Goal: Task Accomplishment & Management: Complete application form

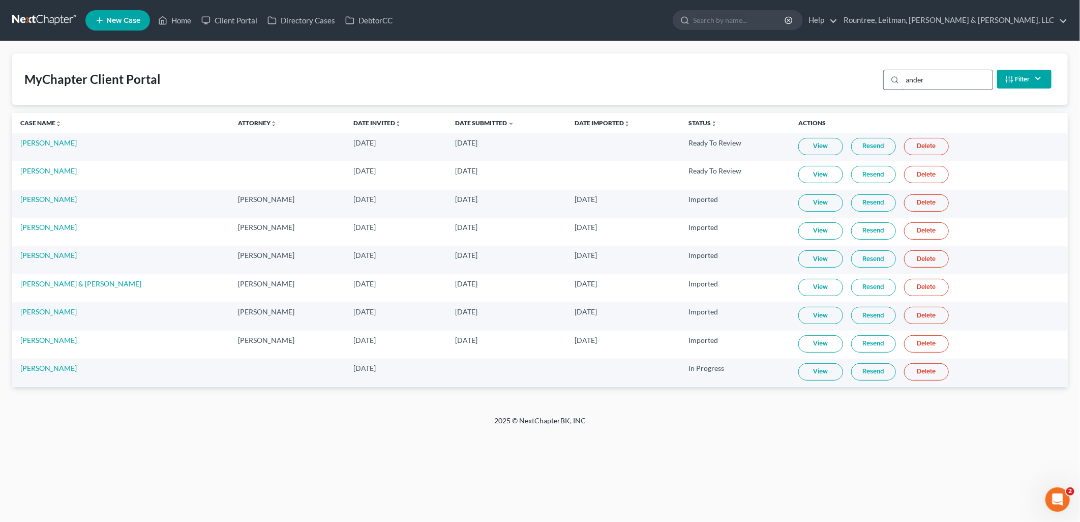
click at [929, 82] on input "ander" at bounding box center [948, 79] width 90 height 19
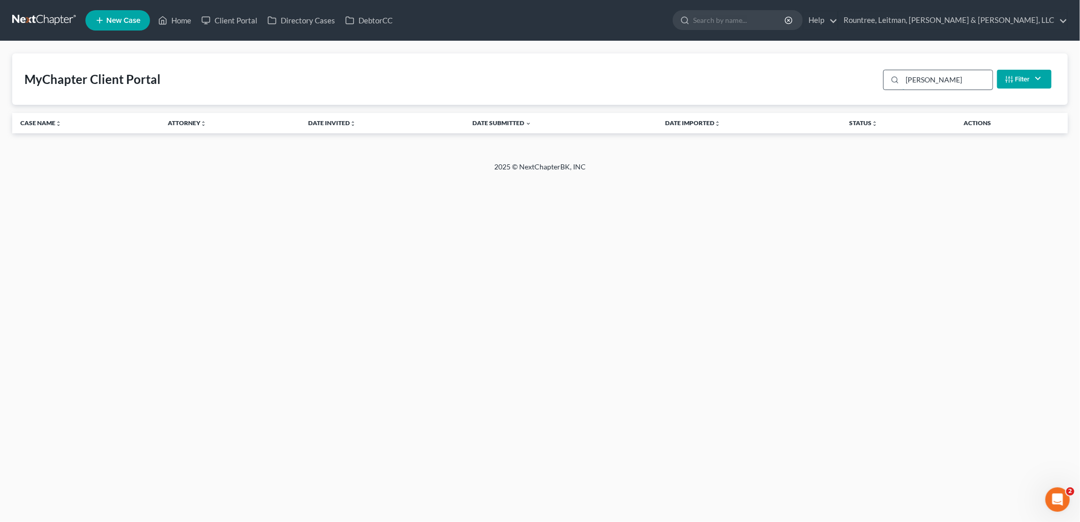
click at [931, 82] on input "[PERSON_NAME]" at bounding box center [948, 79] width 90 height 19
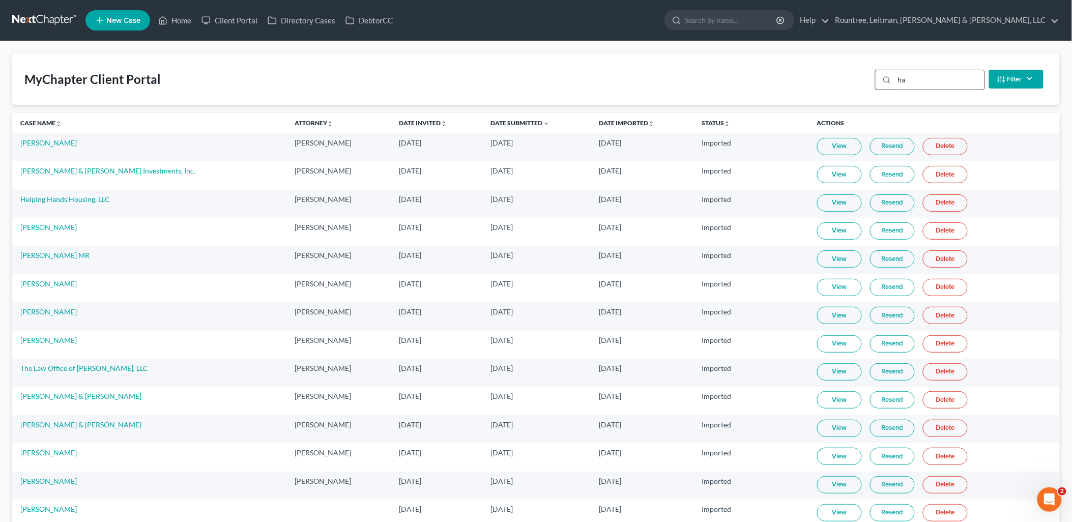
type input "h"
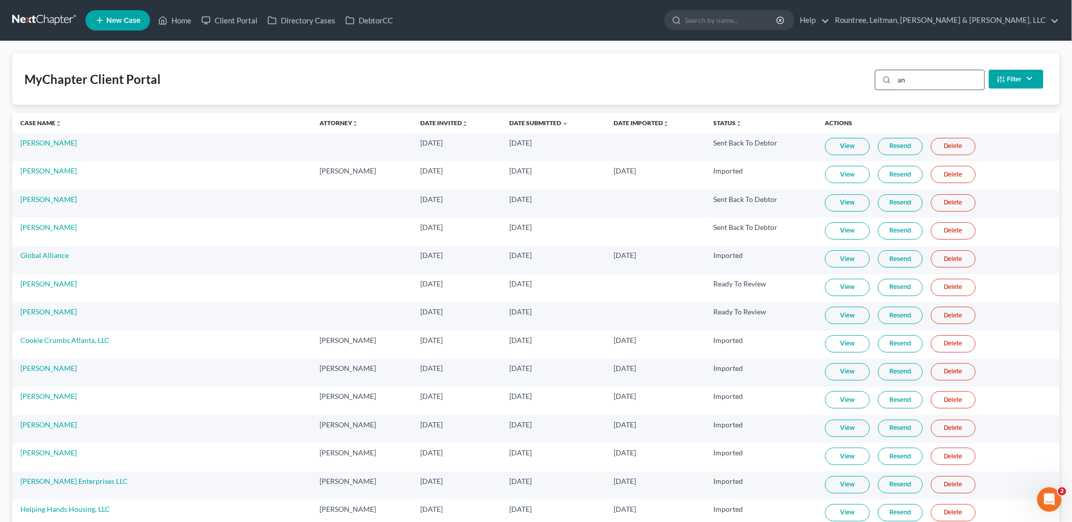
type input "a"
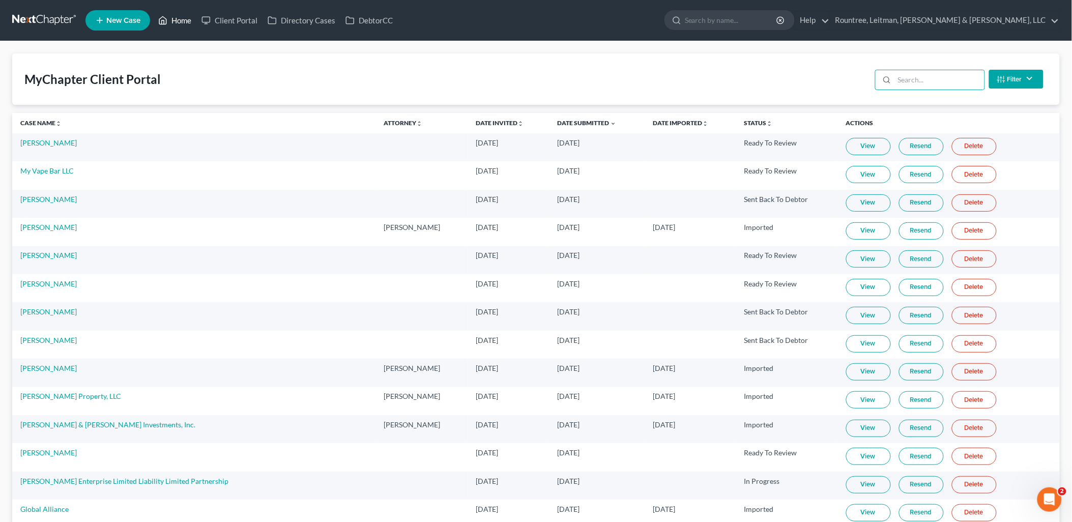
drag, startPoint x: 194, startPoint y: 16, endPoint x: 212, endPoint y: 38, distance: 27.8
click at [194, 16] on link "Home" at bounding box center [174, 20] width 43 height 18
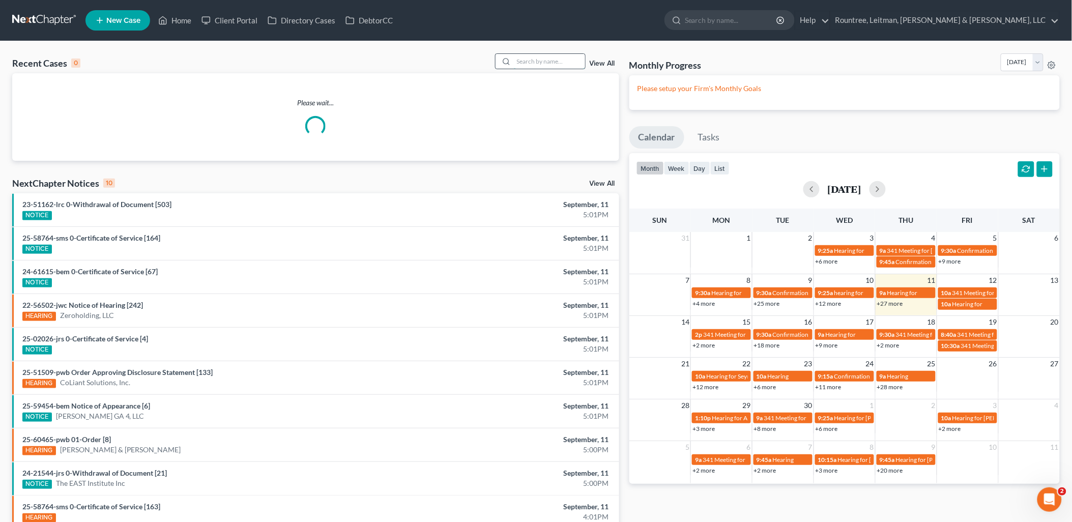
click at [546, 62] on input "search" at bounding box center [549, 61] width 71 height 15
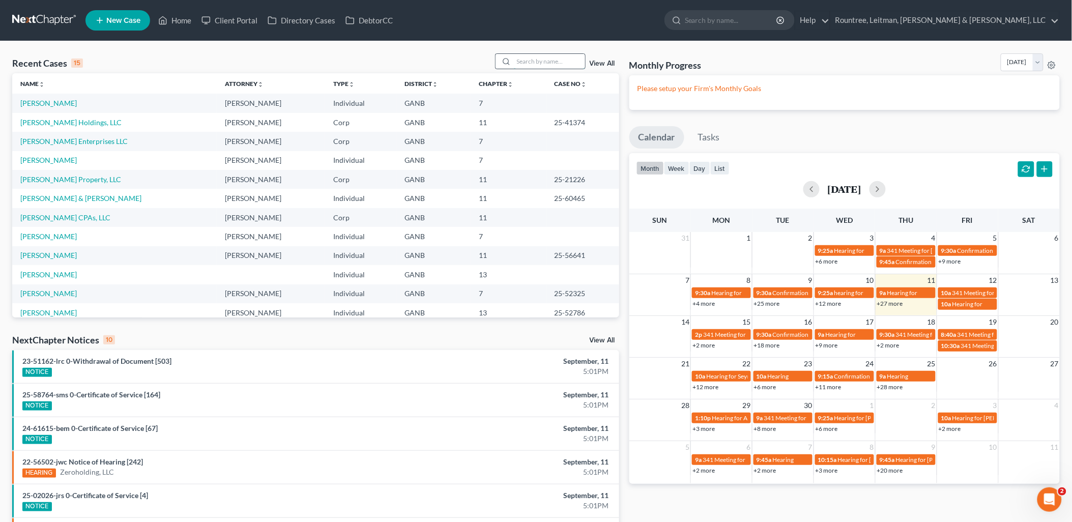
type input "s"
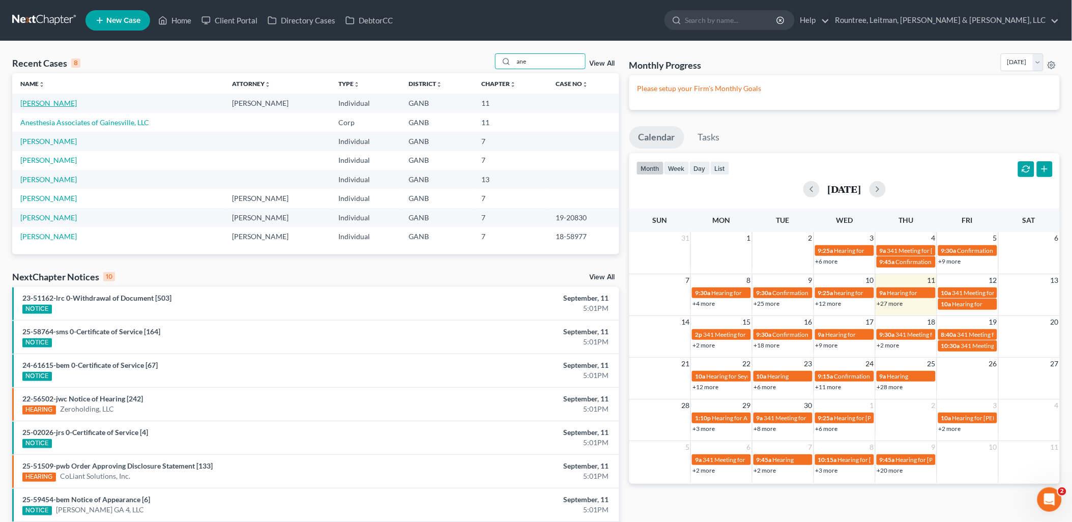
type input "ane"
click at [53, 101] on link "[PERSON_NAME]" at bounding box center [48, 103] width 56 height 9
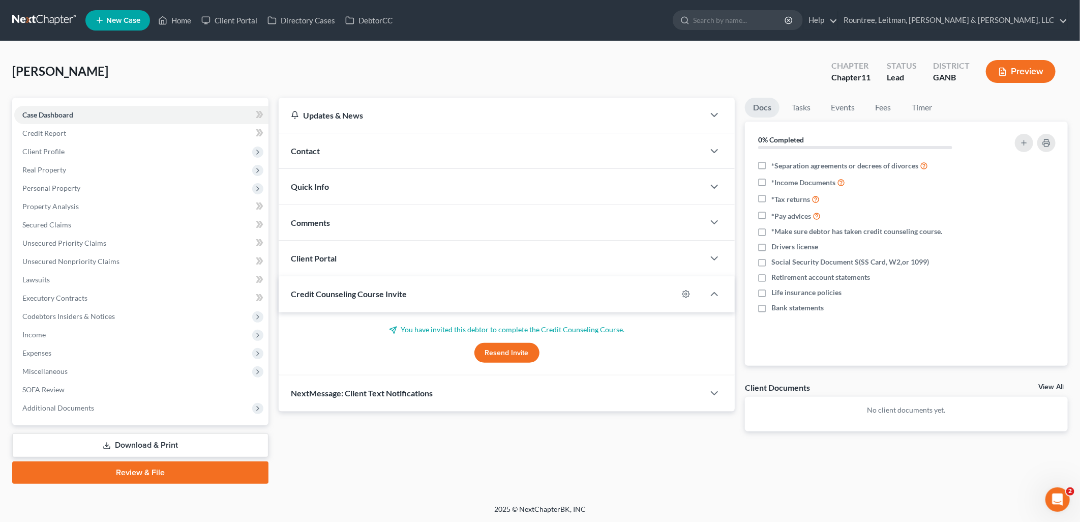
click at [364, 261] on div "Client Portal" at bounding box center [492, 258] width 426 height 35
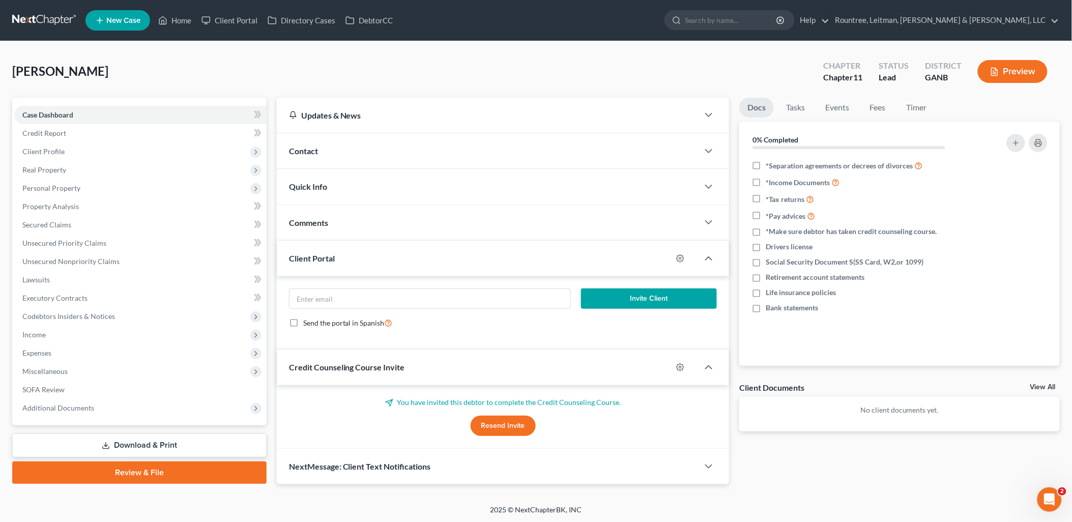
click at [364, 261] on div "Client Portal" at bounding box center [475, 258] width 396 height 35
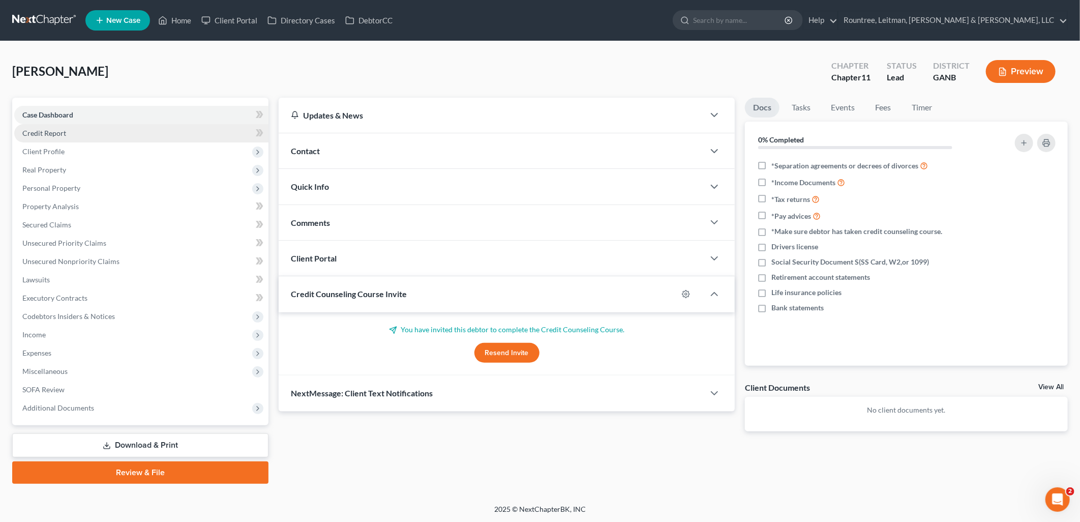
click at [81, 129] on link "Credit Report" at bounding box center [141, 133] width 254 height 18
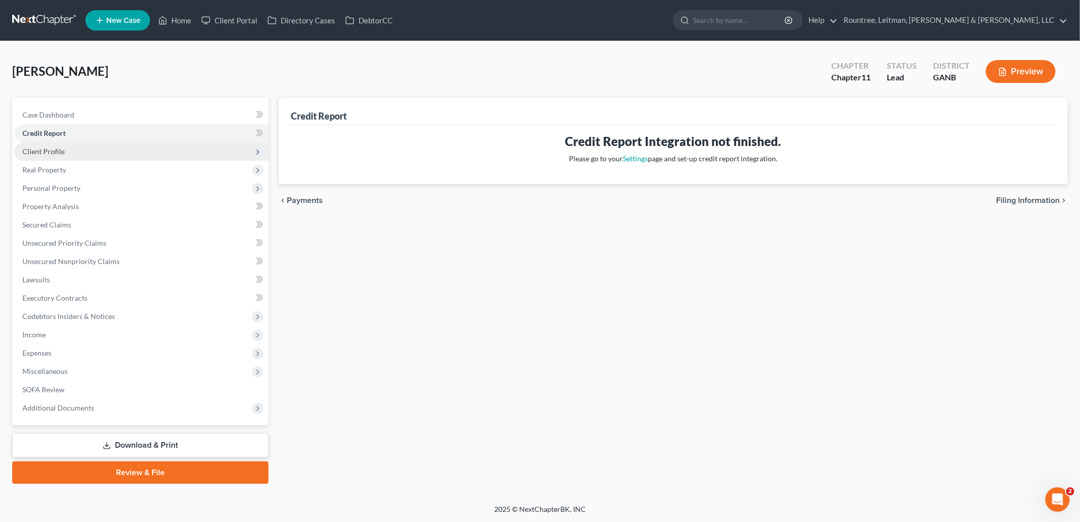
click at [77, 151] on span "Client Profile" at bounding box center [141, 151] width 254 height 18
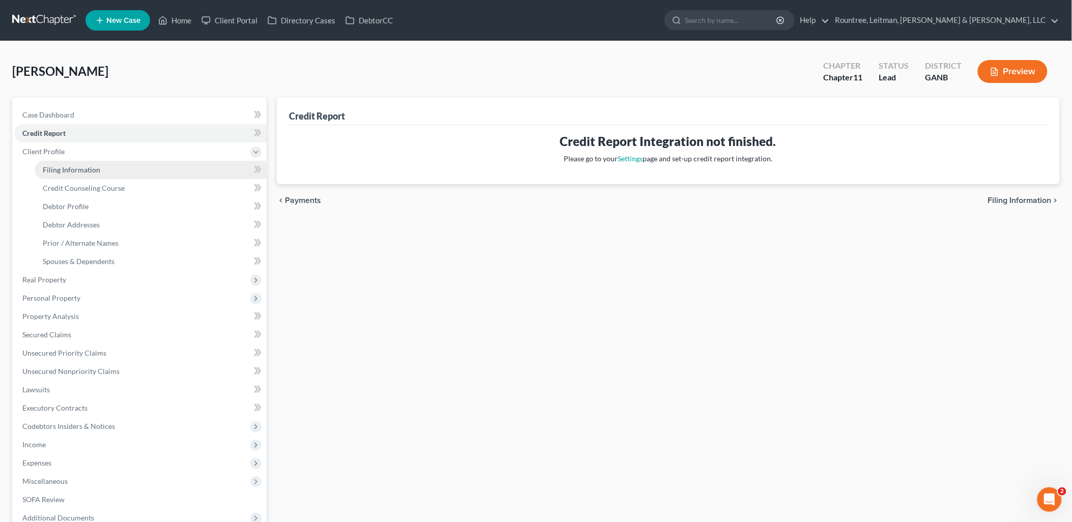
click at [74, 164] on link "Filing Information" at bounding box center [151, 170] width 232 height 18
select select "0"
select select "3"
select select "0"
select select "1"
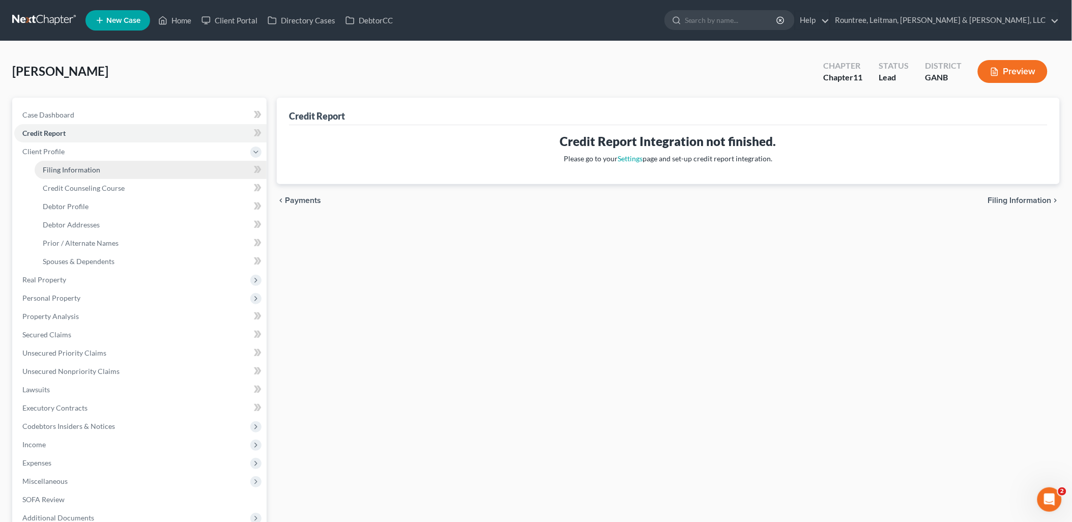
select select "19"
select select "3"
select select "10"
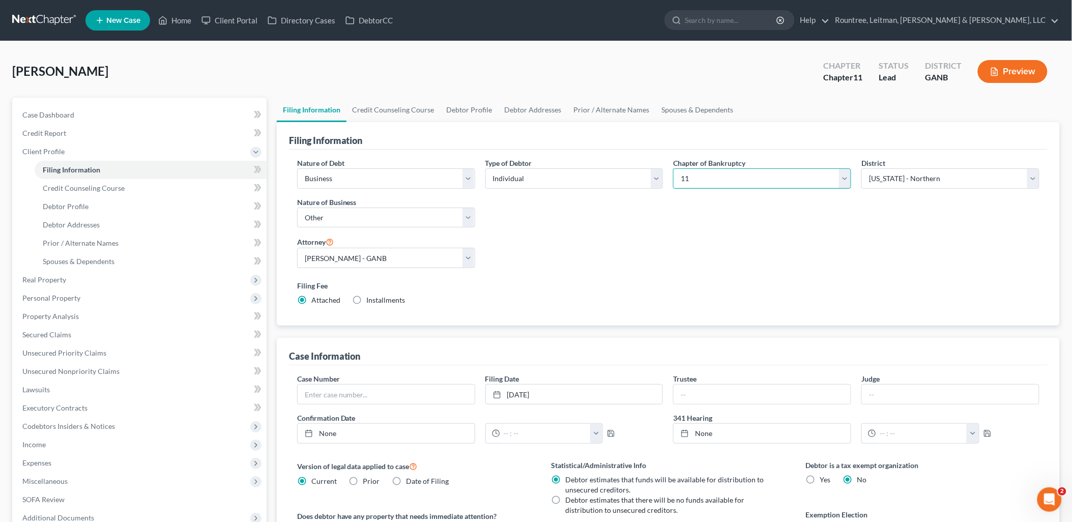
drag, startPoint x: 756, startPoint y: 179, endPoint x: 749, endPoint y: 174, distance: 7.8
click at [755, 179] on select "Select 7 11 12 13" at bounding box center [762, 178] width 178 height 20
select select "0"
click at [673, 168] on select "Select 7 11 12 13" at bounding box center [762, 178] width 178 height 20
click at [397, 256] on select "Select [PERSON_NAME] - GANB [PERSON_NAME] - [PERSON_NAME] [PERSON_NAME] [PERSON…" at bounding box center [386, 258] width 178 height 20
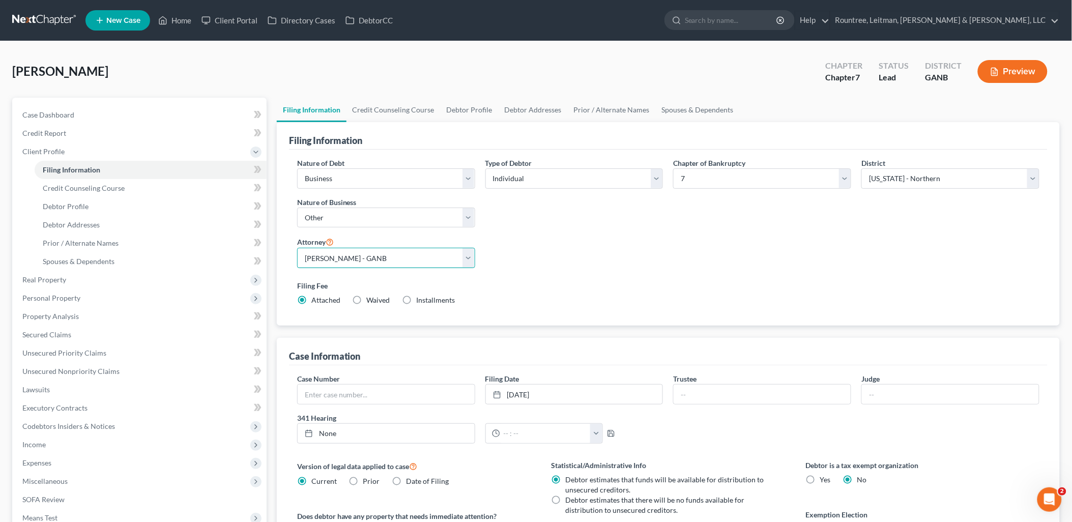
select select "0"
click at [297, 248] on select "Select [PERSON_NAME] - GANB [PERSON_NAME] - [PERSON_NAME] [PERSON_NAME] [PERSON…" at bounding box center [386, 258] width 178 height 20
click at [137, 185] on link "Credit Counseling Course" at bounding box center [151, 188] width 232 height 18
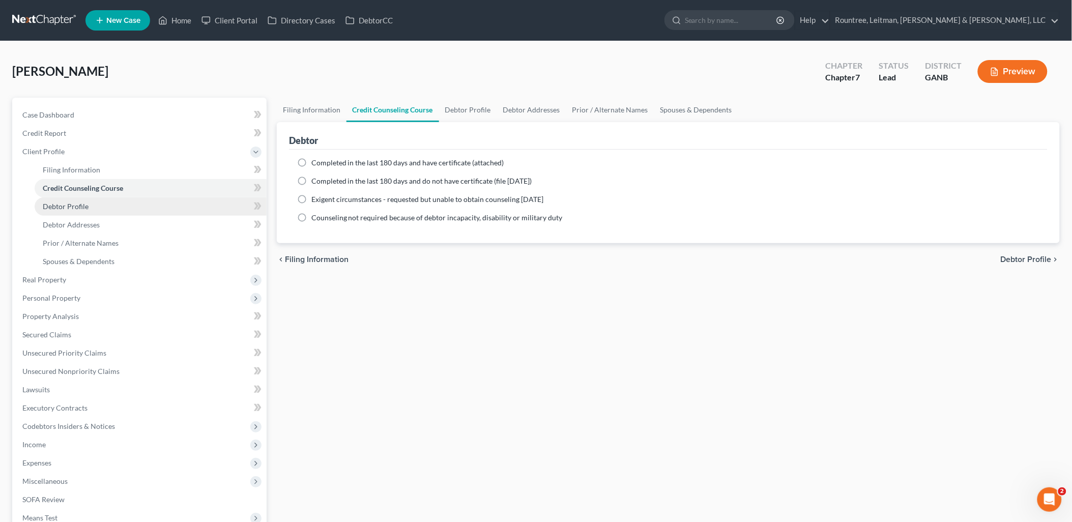
click at [133, 202] on link "Debtor Profile" at bounding box center [151, 206] width 232 height 18
select select "3"
select select "1"
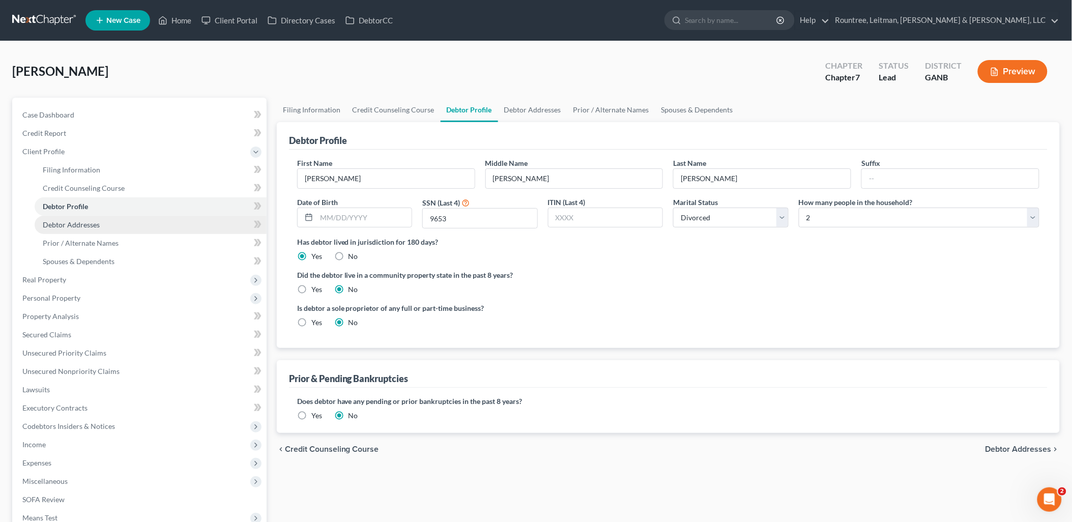
click at [128, 222] on link "Debtor Addresses" at bounding box center [151, 225] width 232 height 18
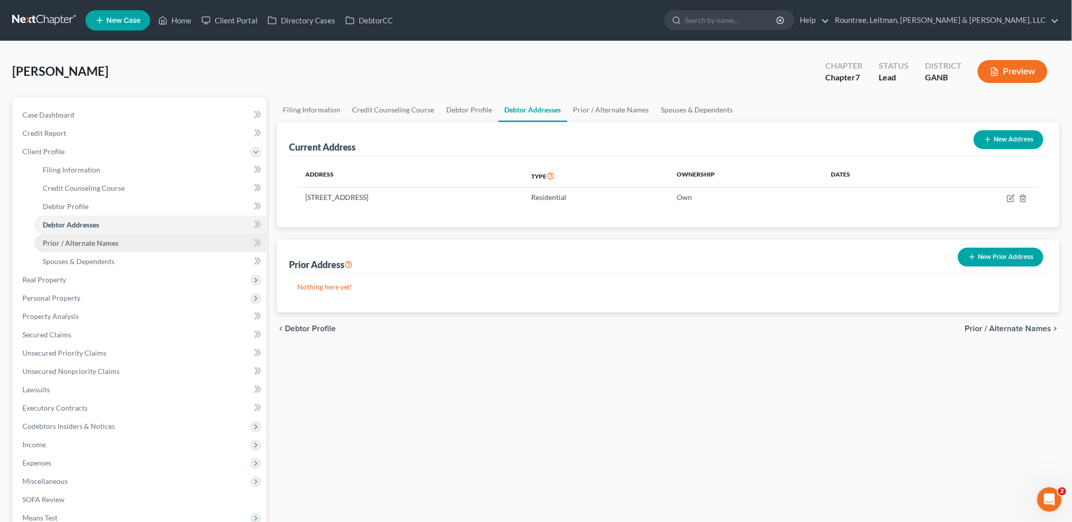
click at [134, 245] on link "Prior / Alternate Names" at bounding box center [151, 243] width 232 height 18
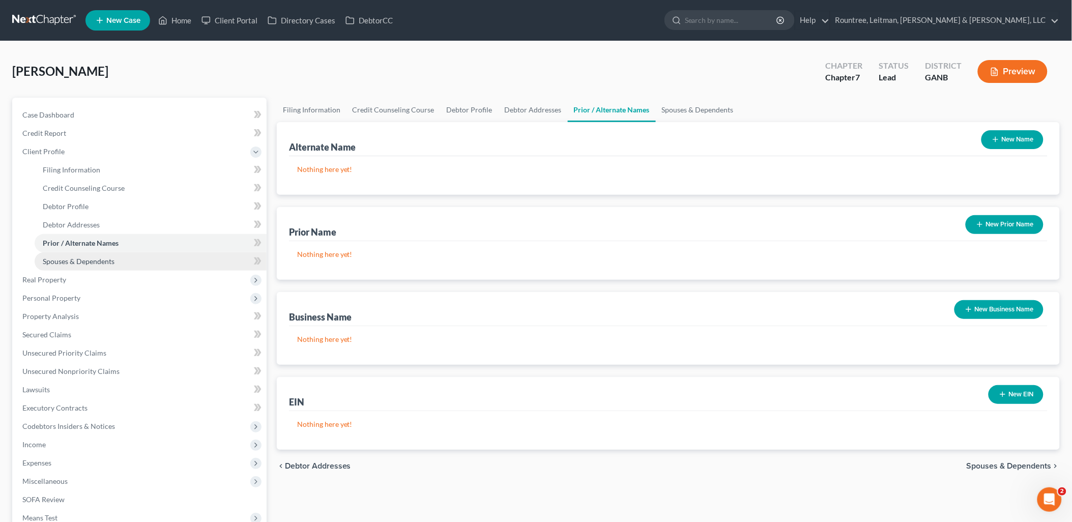
click at [134, 262] on link "Spouses & Dependents" at bounding box center [151, 261] width 232 height 18
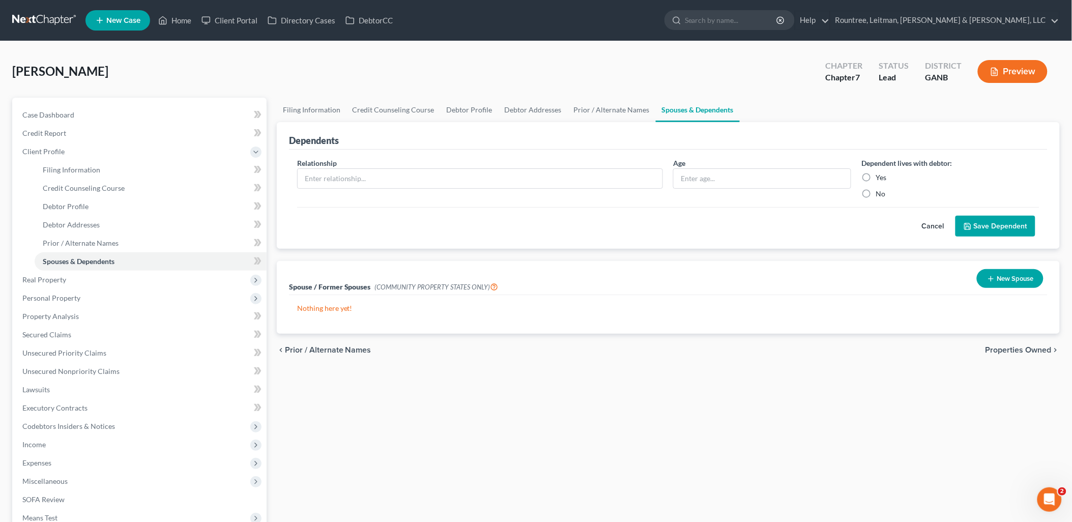
click at [935, 226] on button "Cancel" at bounding box center [932, 226] width 45 height 20
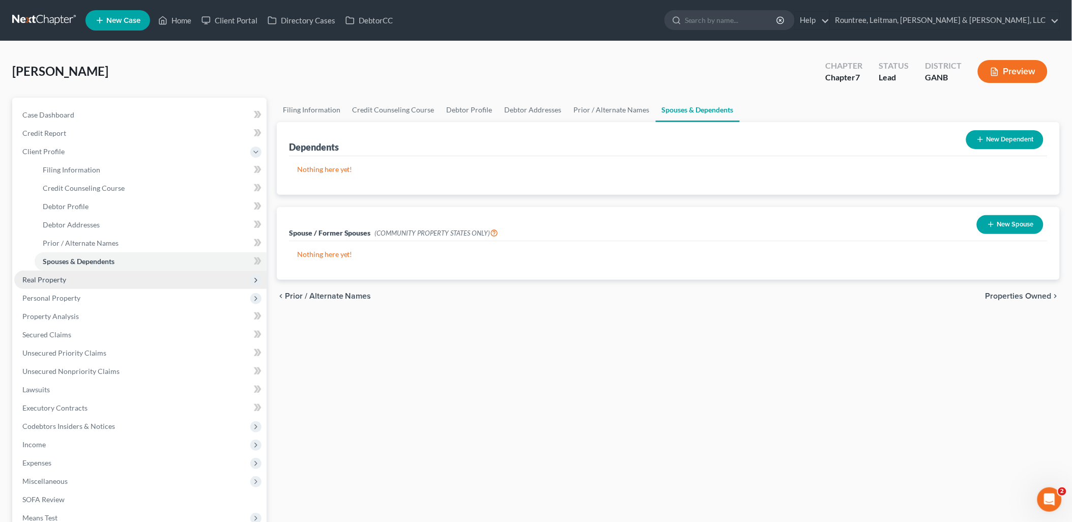
click at [80, 278] on span "Real Property" at bounding box center [140, 280] width 252 height 18
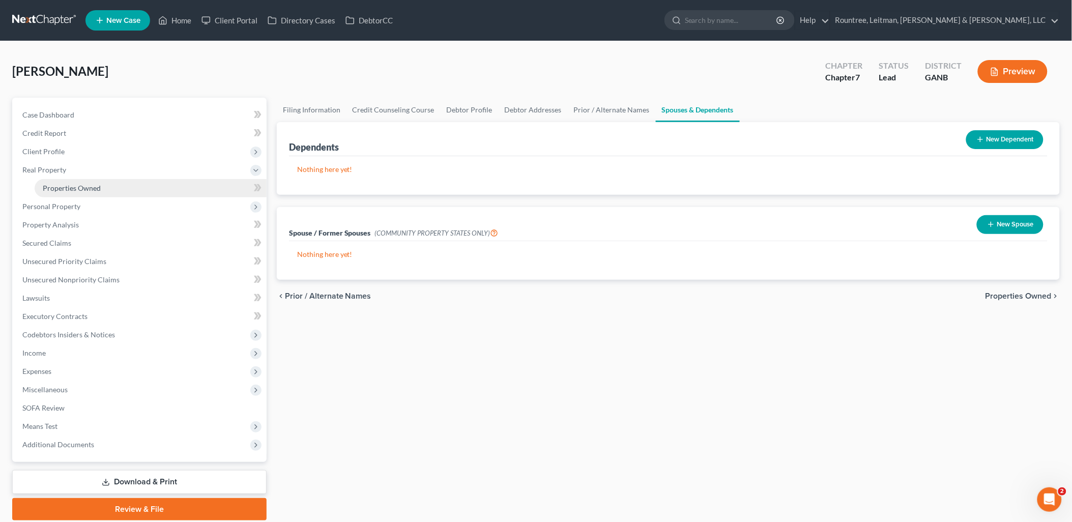
click at [106, 190] on link "Properties Owned" at bounding box center [151, 188] width 232 height 18
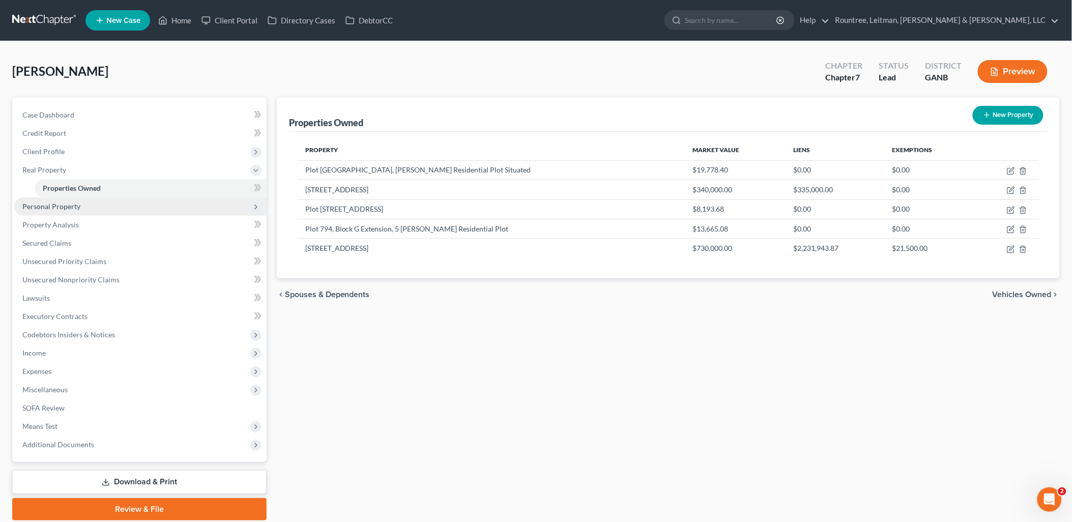
click at [102, 207] on span "Personal Property" at bounding box center [140, 206] width 252 height 18
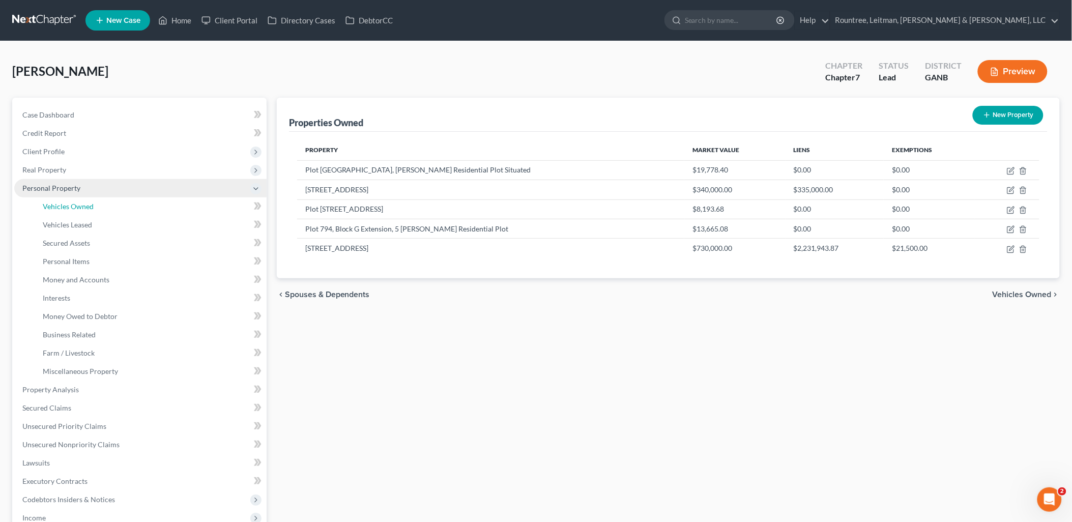
click at [102, 207] on link "Vehicles Owned" at bounding box center [151, 206] width 232 height 18
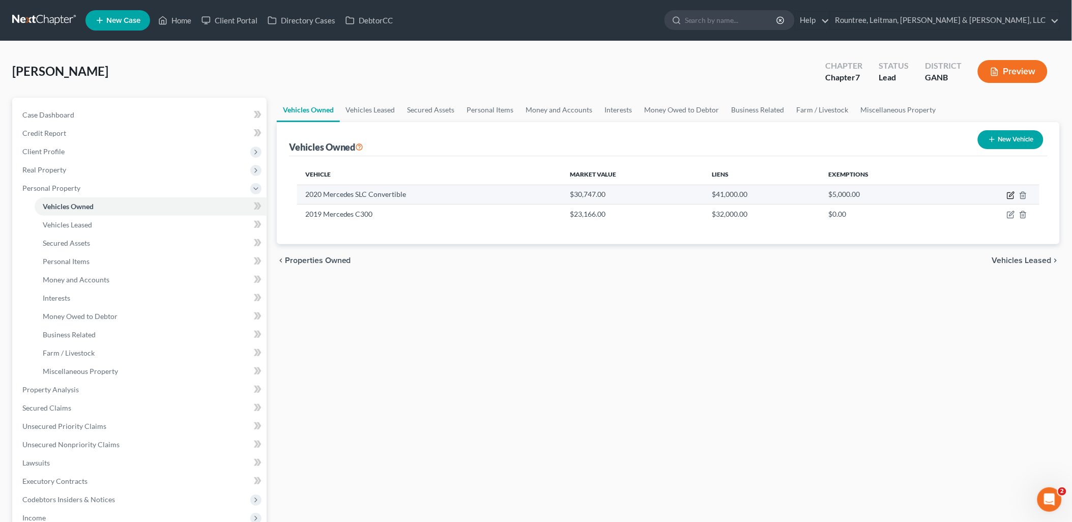
click at [1013, 194] on icon "button" at bounding box center [1011, 194] width 5 height 5
select select "0"
select select "6"
select select "2"
select select "0"
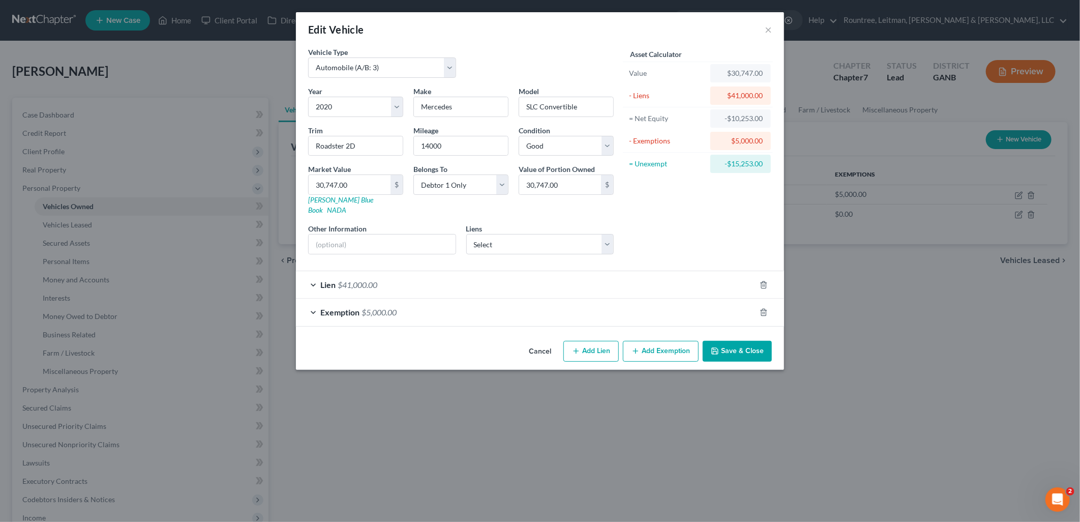
click at [397, 307] on span "$5,000.00" at bounding box center [379, 312] width 35 height 10
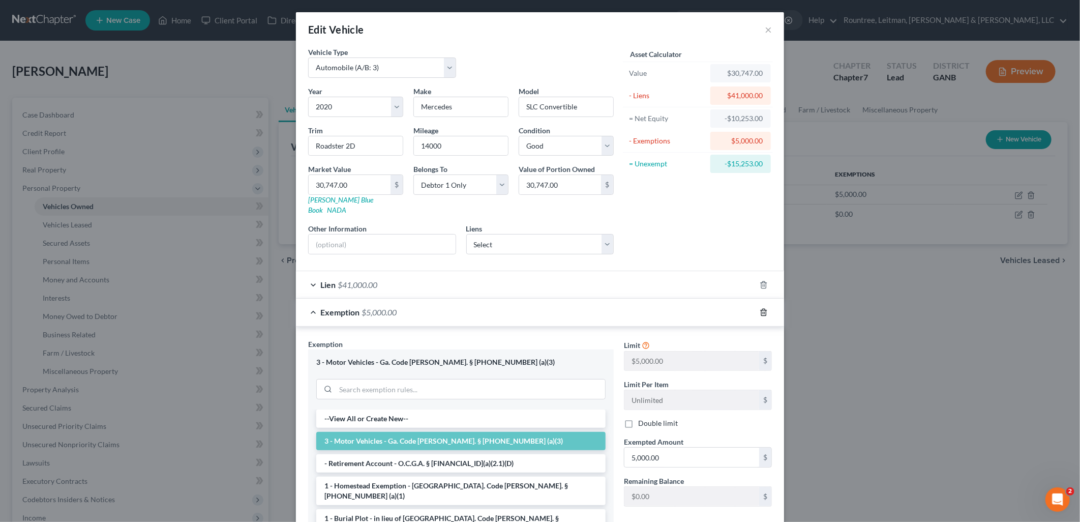
click at [761, 308] on icon "button" at bounding box center [764, 312] width 8 height 8
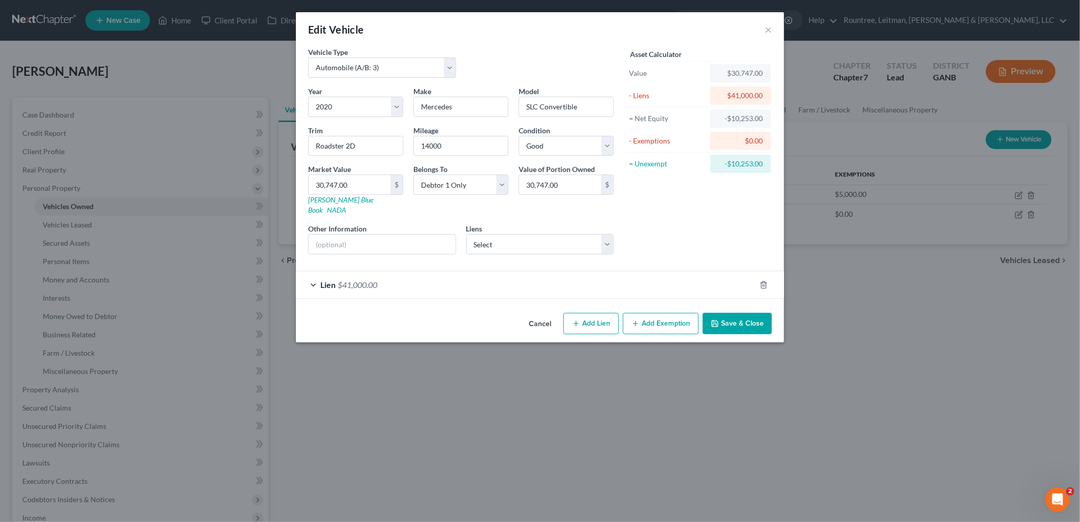
click at [738, 313] on button "Save & Close" at bounding box center [737, 323] width 69 height 21
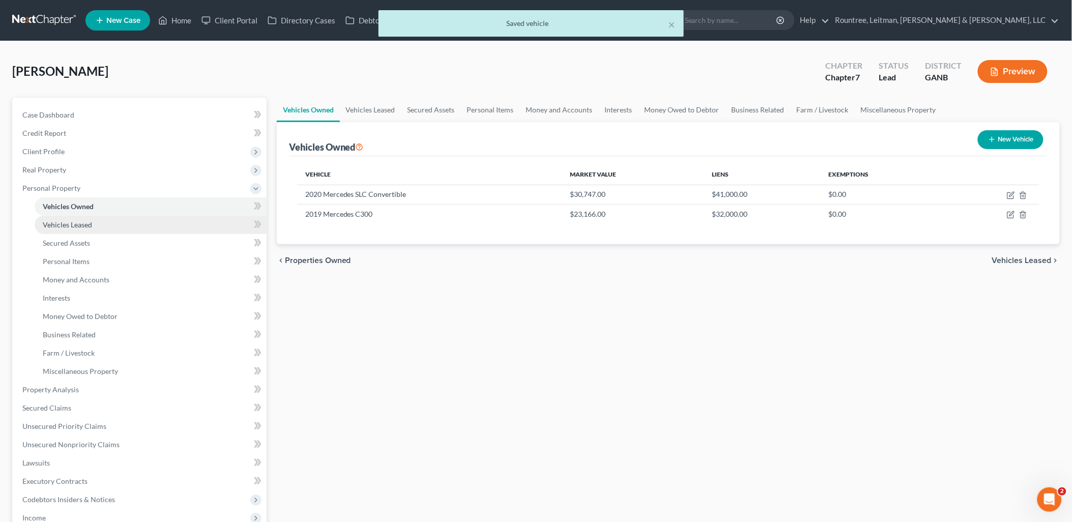
click at [88, 227] on span "Vehicles Leased" at bounding box center [67, 224] width 49 height 9
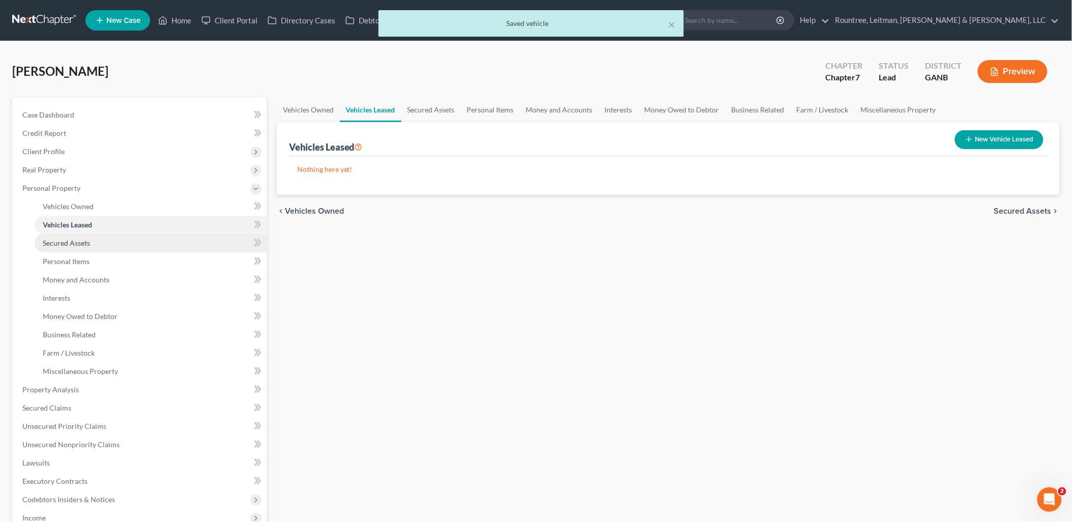
click at [91, 243] on link "Secured Assets" at bounding box center [151, 243] width 232 height 18
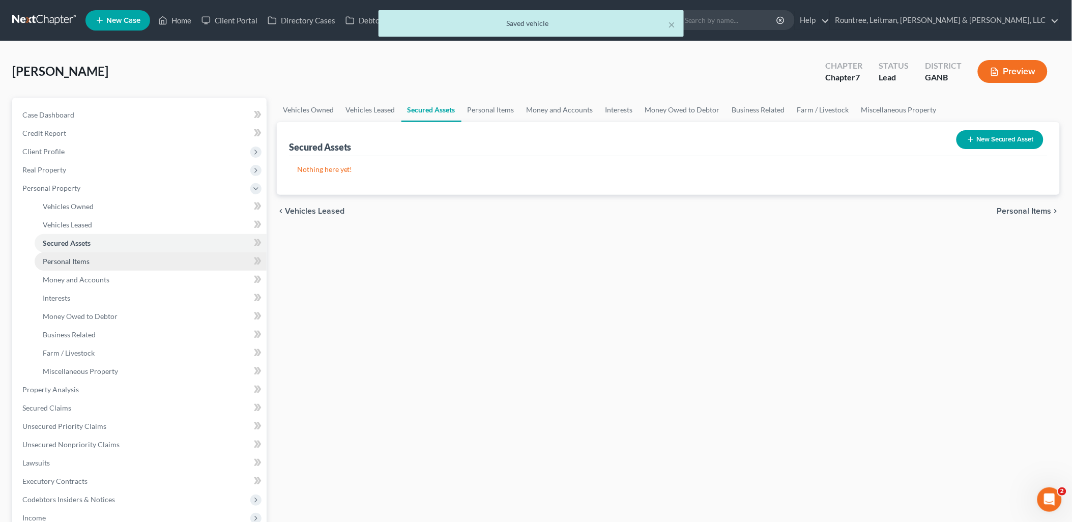
click at [95, 266] on link "Personal Items" at bounding box center [151, 261] width 232 height 18
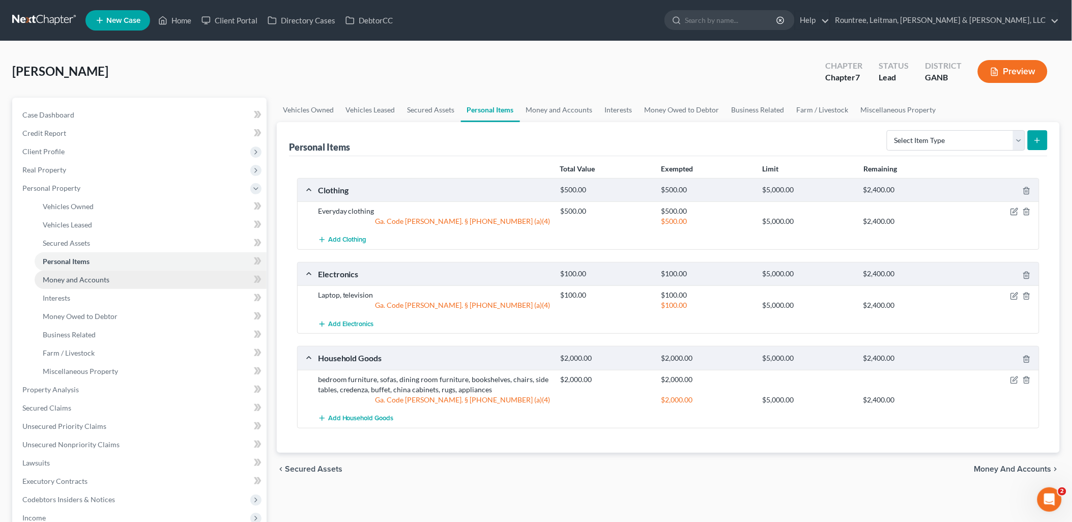
click at [98, 281] on span "Money and Accounts" at bounding box center [76, 279] width 67 height 9
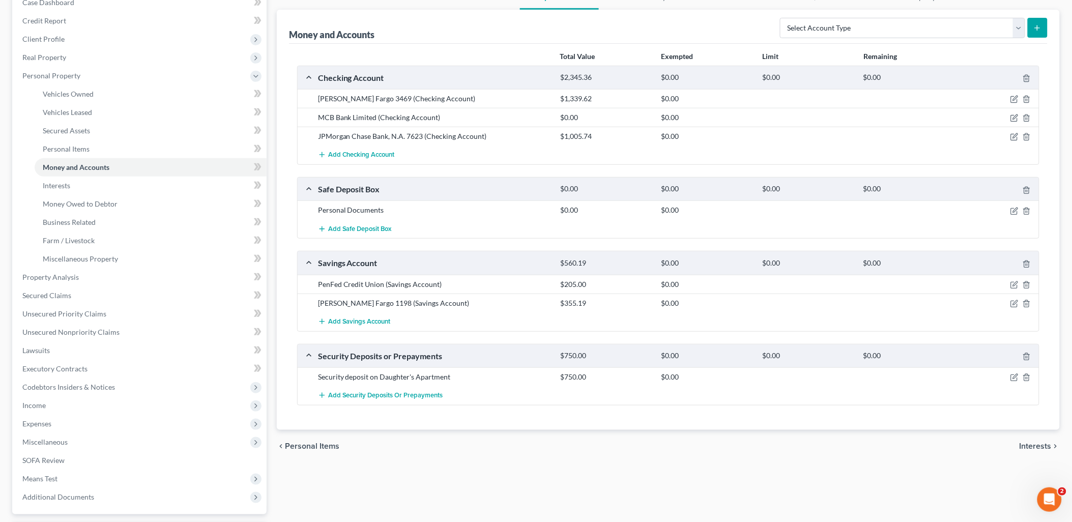
scroll to position [113, 0]
click at [115, 188] on link "Interests" at bounding box center [151, 185] width 232 height 18
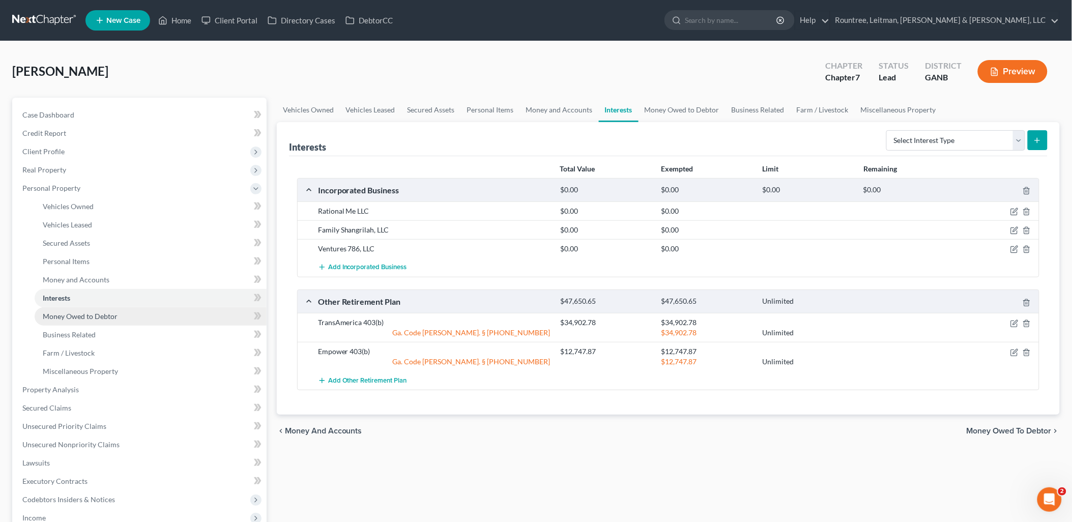
click at [92, 314] on span "Money Owed to Debtor" at bounding box center [80, 316] width 75 height 9
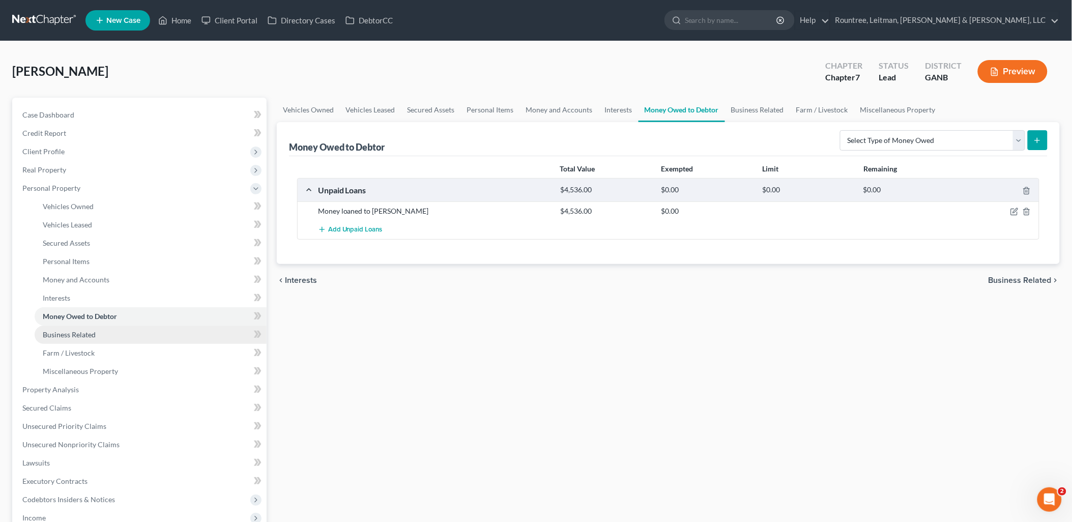
click at [97, 330] on link "Business Related" at bounding box center [151, 335] width 232 height 18
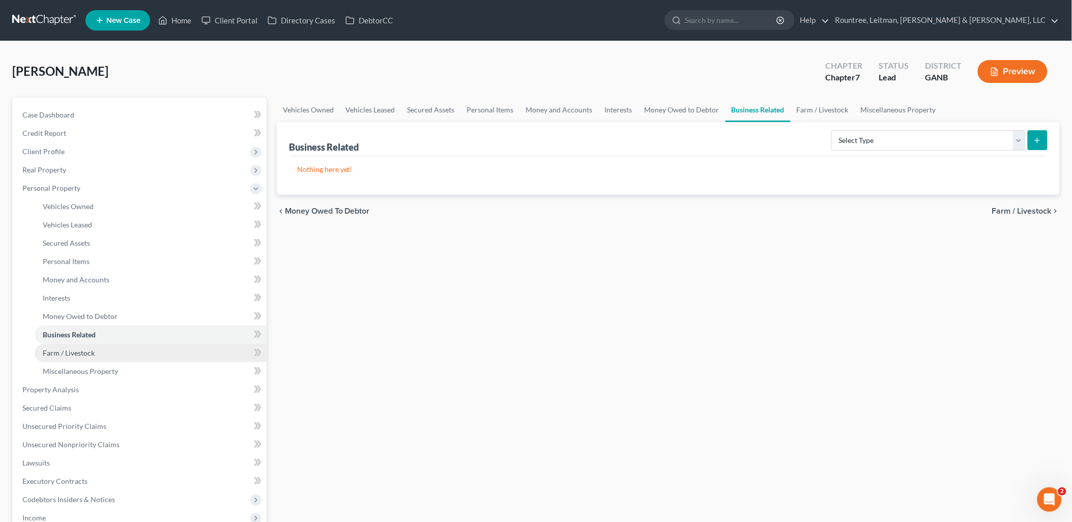
click at [100, 357] on link "Farm / Livestock" at bounding box center [151, 353] width 232 height 18
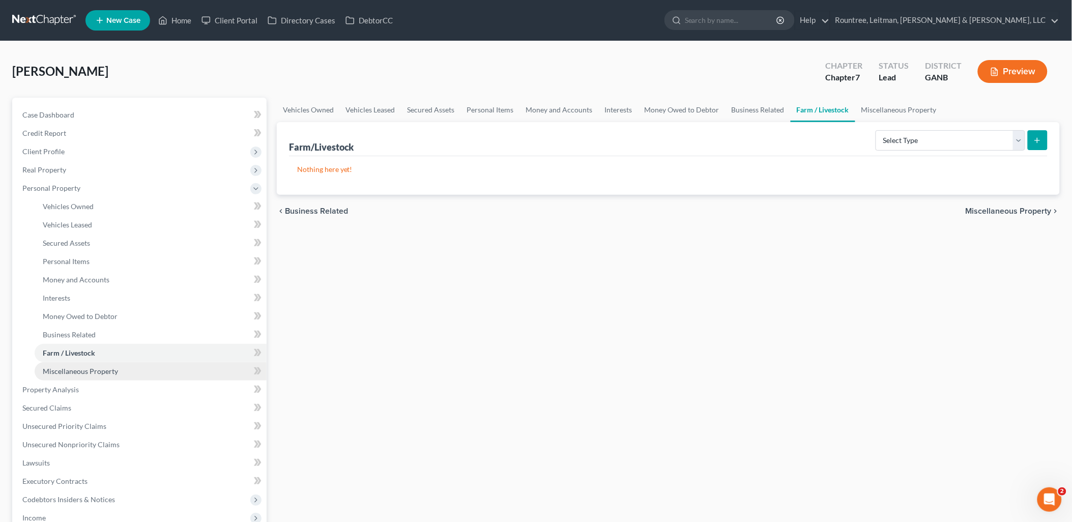
click at [100, 371] on span "Miscellaneous Property" at bounding box center [80, 371] width 75 height 9
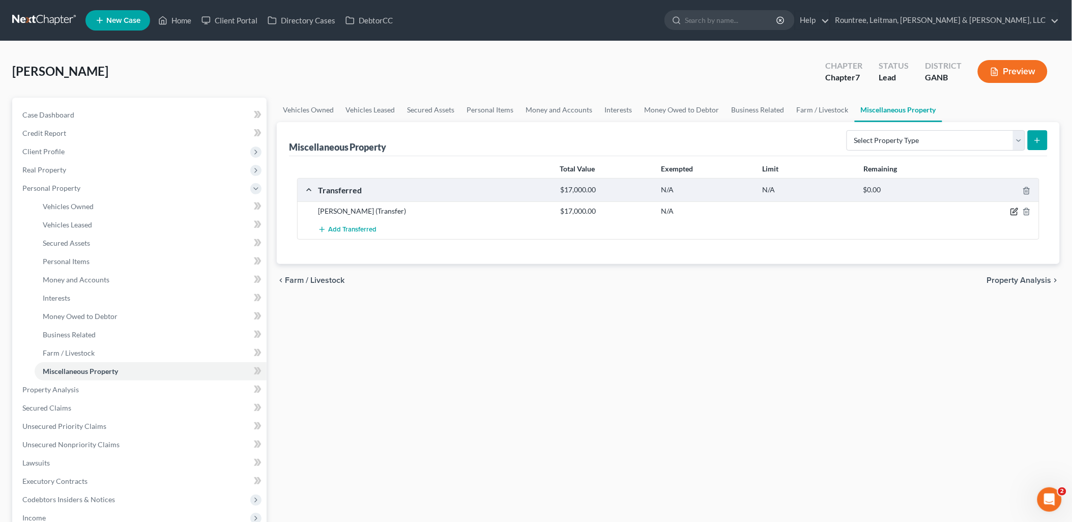
click at [1013, 211] on icon "button" at bounding box center [1014, 212] width 8 height 8
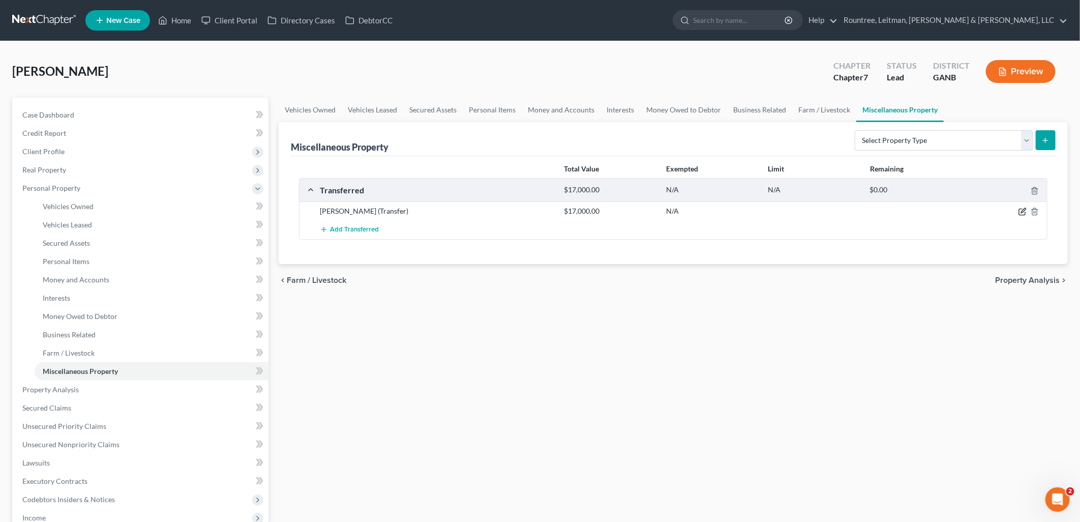
select select "Ordinary ([DATE])"
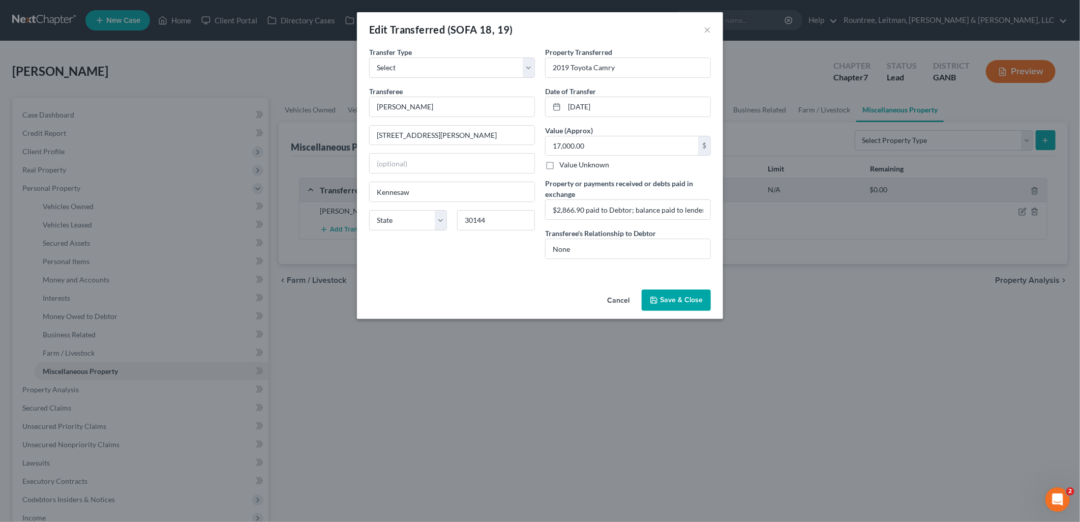
click at [622, 302] on button "Cancel" at bounding box center [618, 300] width 39 height 20
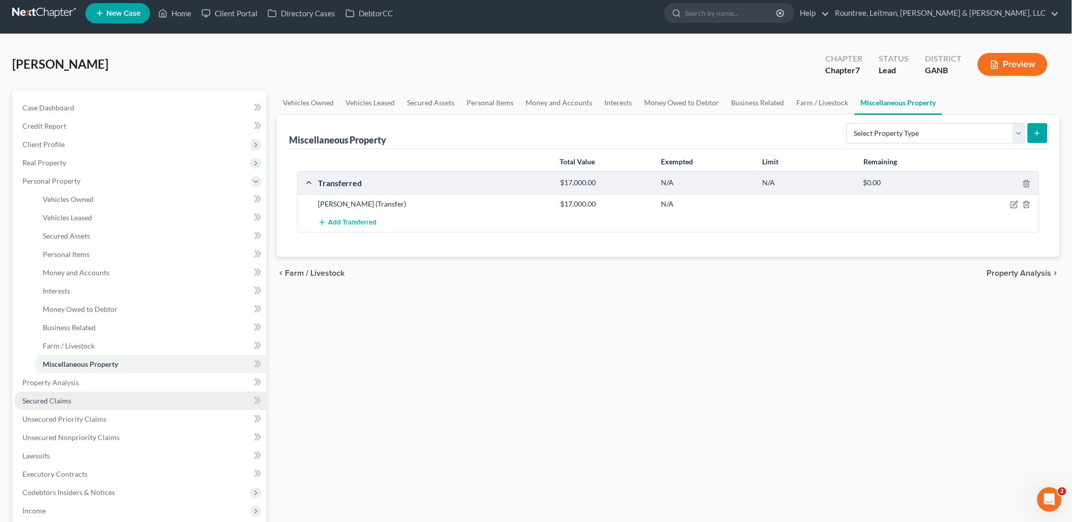
scroll to position [56, 0]
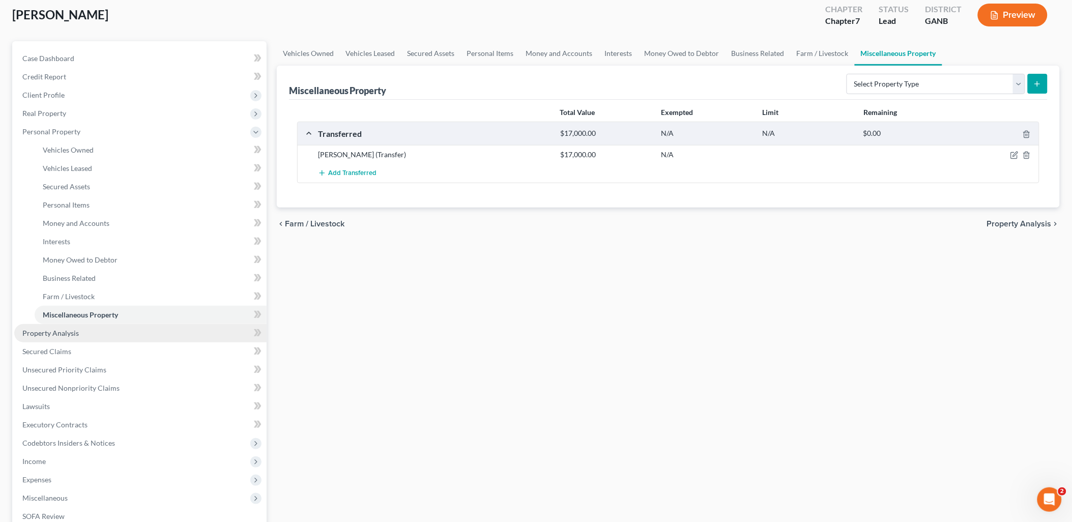
click at [78, 333] on link "Property Analysis" at bounding box center [140, 333] width 252 height 18
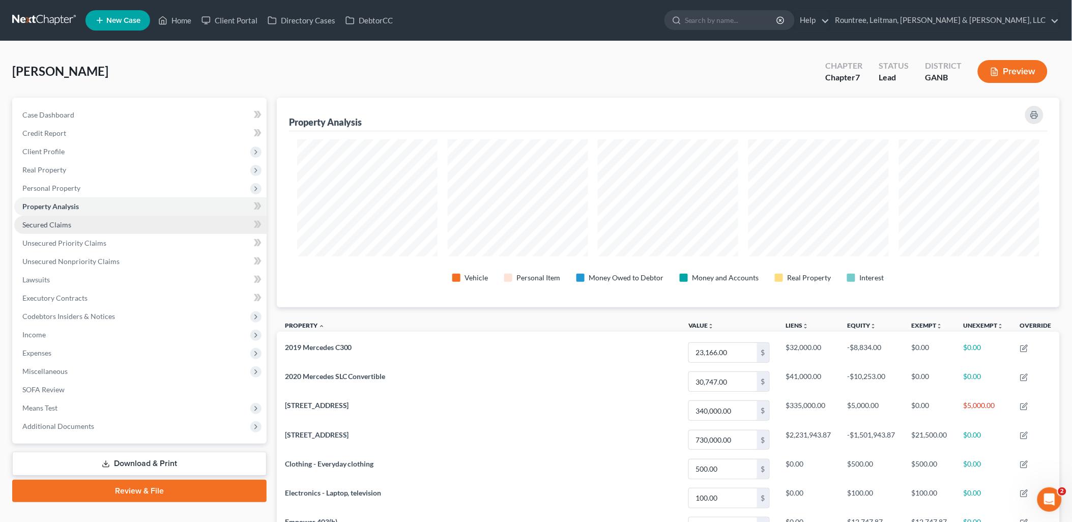
click at [79, 220] on link "Secured Claims" at bounding box center [140, 225] width 252 height 18
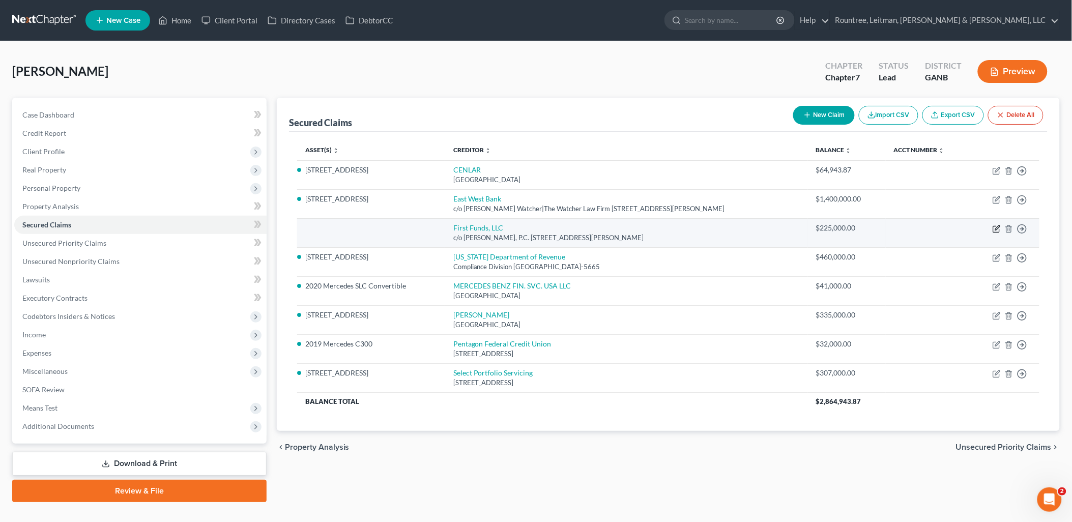
click at [995, 229] on icon "button" at bounding box center [997, 227] width 5 height 5
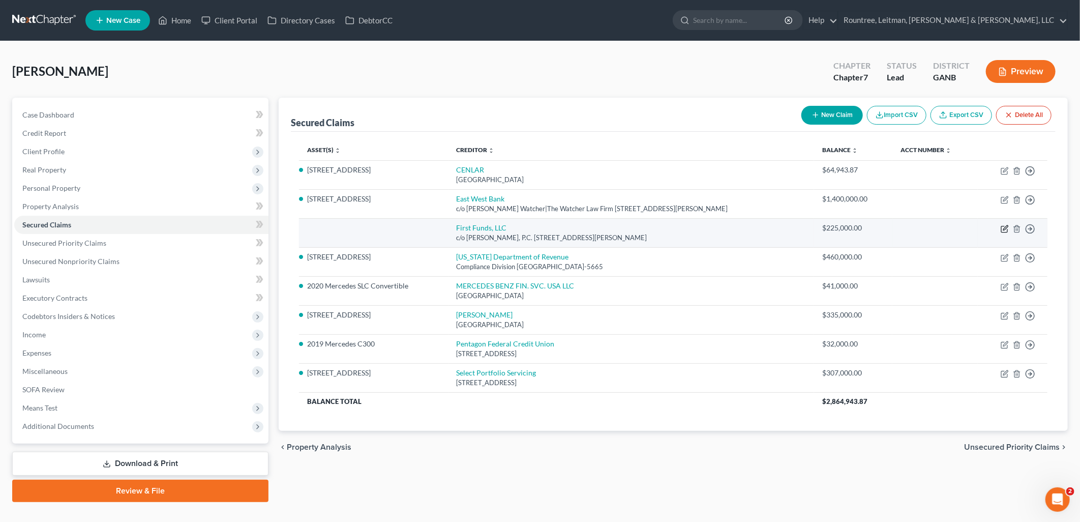
select select "35"
select select "3"
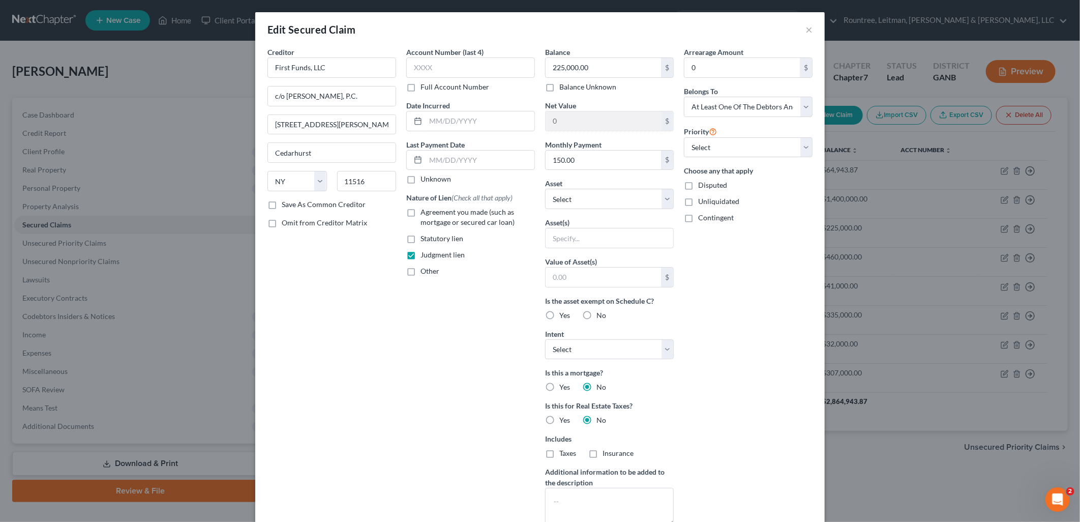
click at [698, 186] on label "Disputed" at bounding box center [712, 185] width 29 height 10
click at [702, 186] on input "Disputed" at bounding box center [705, 183] width 7 height 7
checkbox input "true"
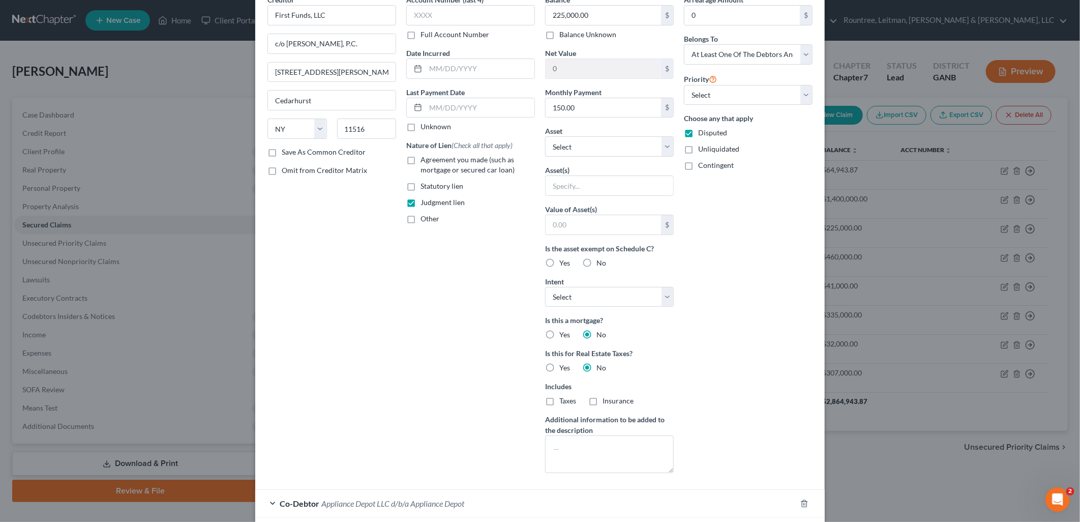
scroll to position [161, 0]
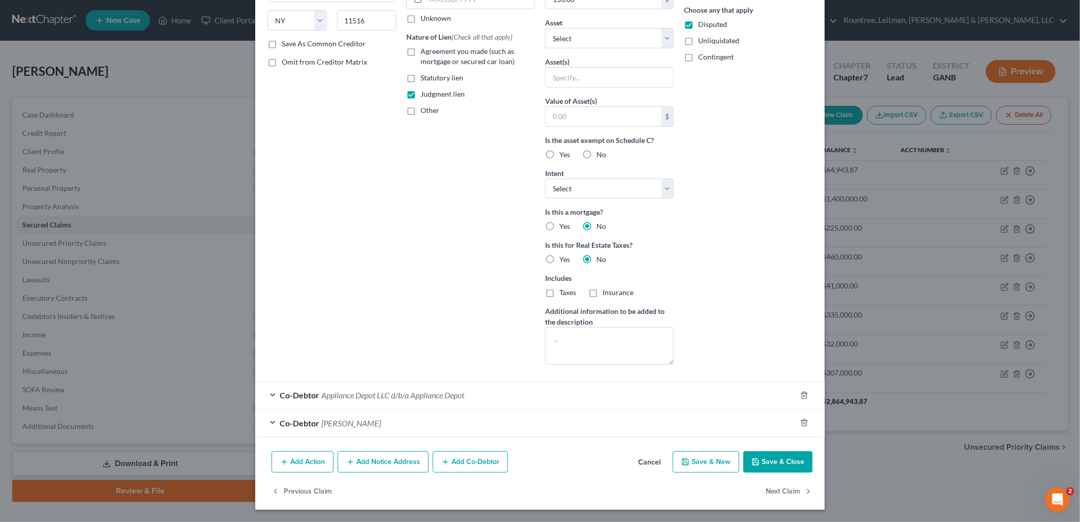
click at [774, 461] on button "Save & Close" at bounding box center [778, 461] width 69 height 21
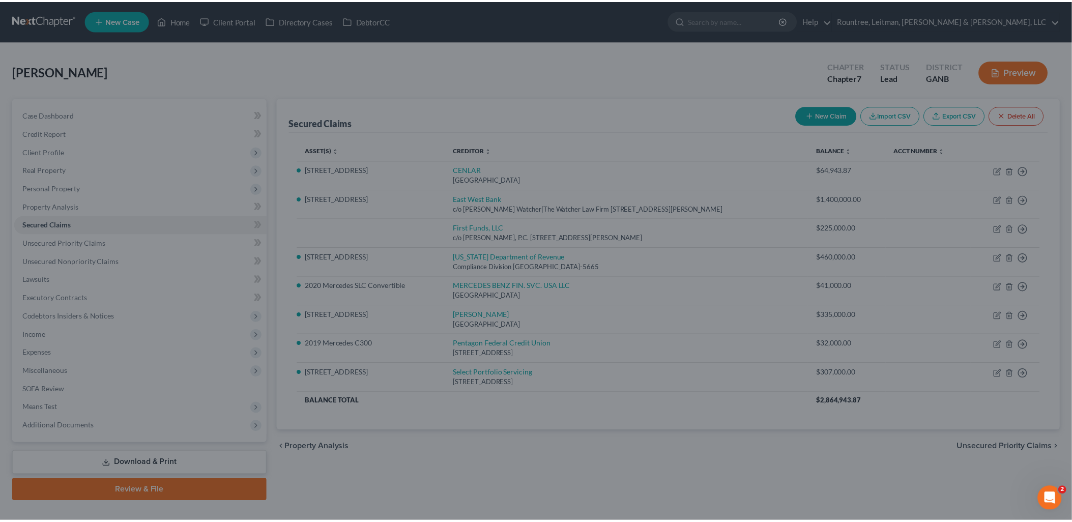
scroll to position [50, 0]
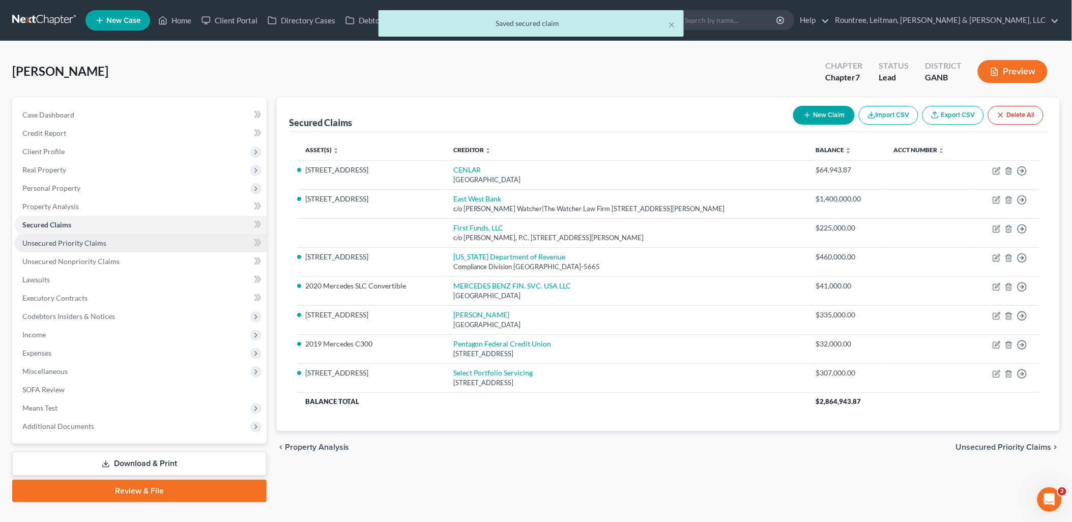
click at [152, 241] on link "Unsecured Priority Claims" at bounding box center [140, 243] width 252 height 18
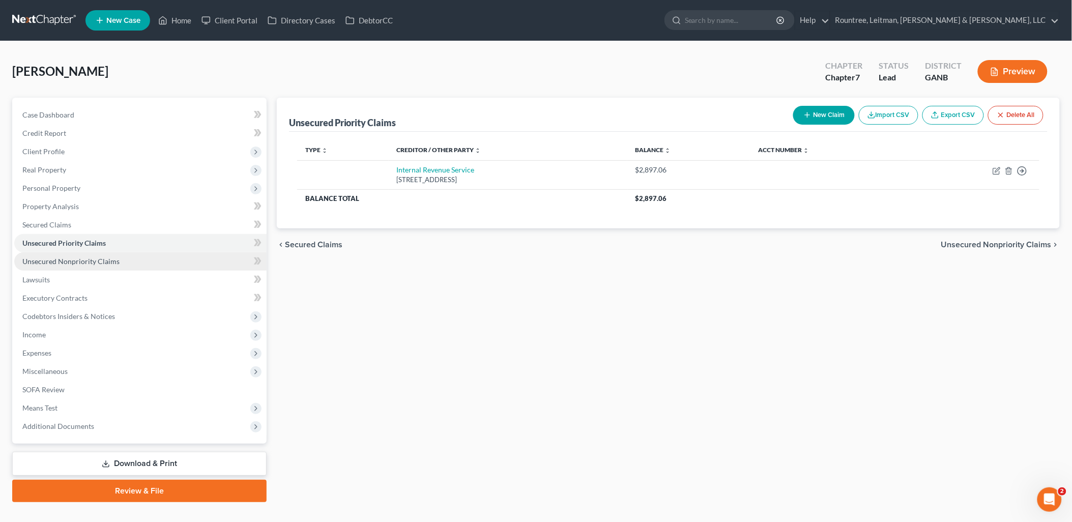
click at [150, 258] on link "Unsecured Nonpriority Claims" at bounding box center [140, 261] width 252 height 18
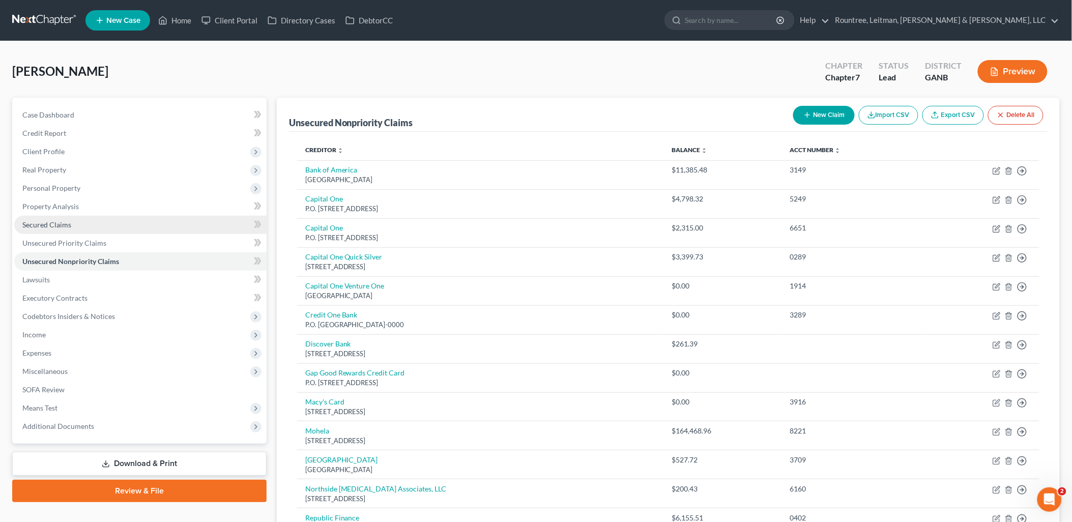
click at [102, 227] on link "Secured Claims" at bounding box center [140, 225] width 252 height 18
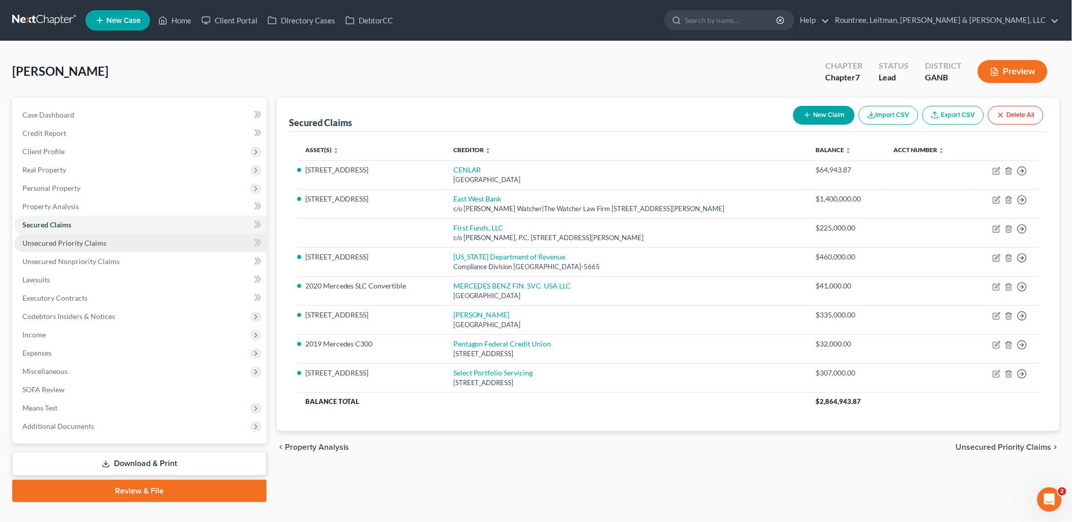
click at [102, 241] on span "Unsecured Priority Claims" at bounding box center [64, 243] width 84 height 9
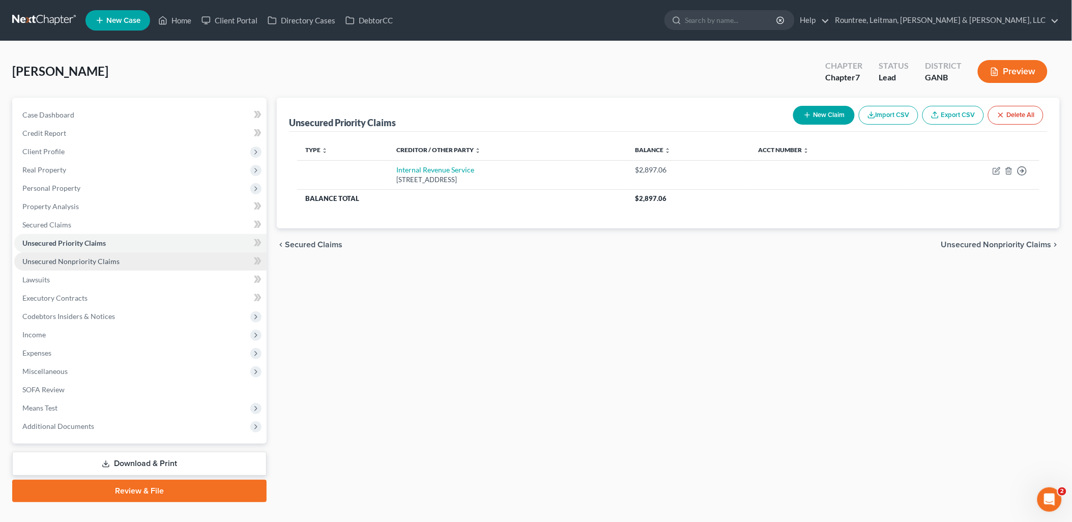
click at [108, 261] on span "Unsecured Nonpriority Claims" at bounding box center [70, 261] width 97 height 9
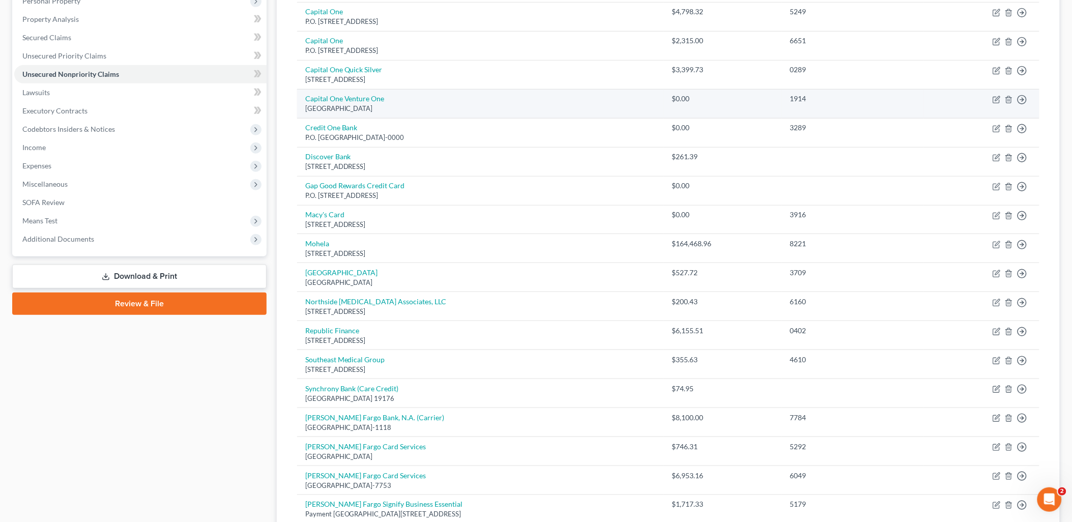
scroll to position [226, 0]
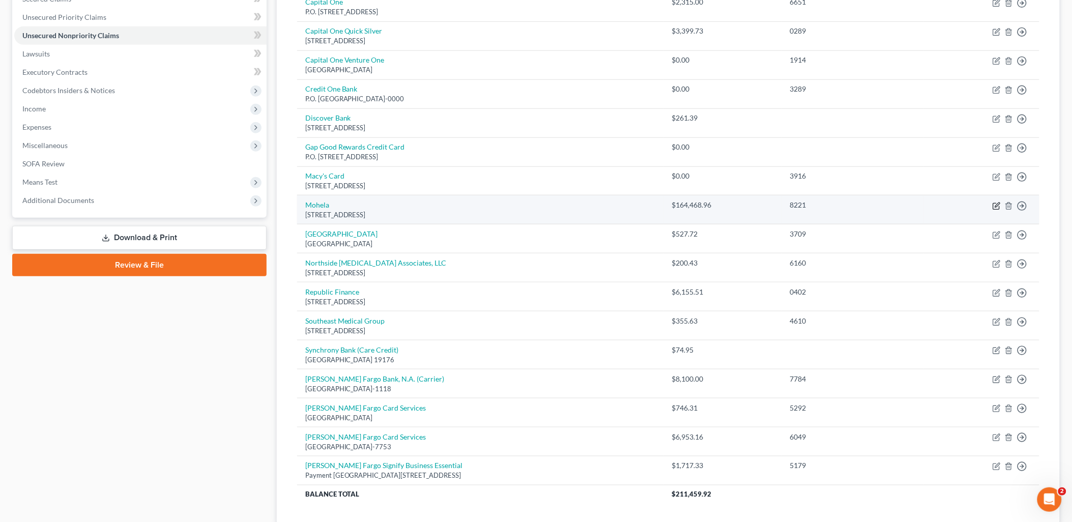
click at [993, 204] on icon "button" at bounding box center [996, 206] width 8 height 8
select select "26"
select select "17"
select select "0"
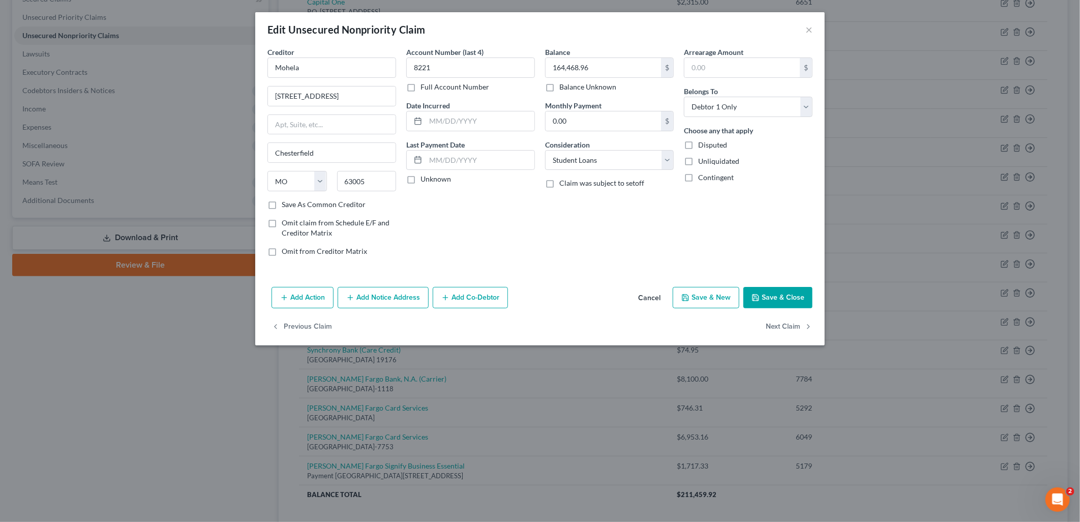
click at [653, 299] on button "Cancel" at bounding box center [649, 298] width 39 height 20
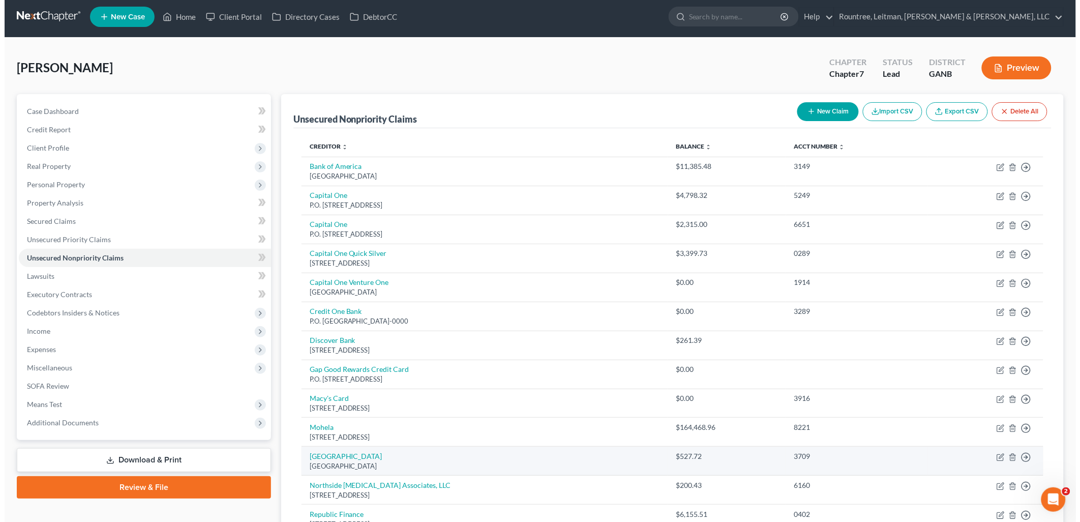
scroll to position [0, 0]
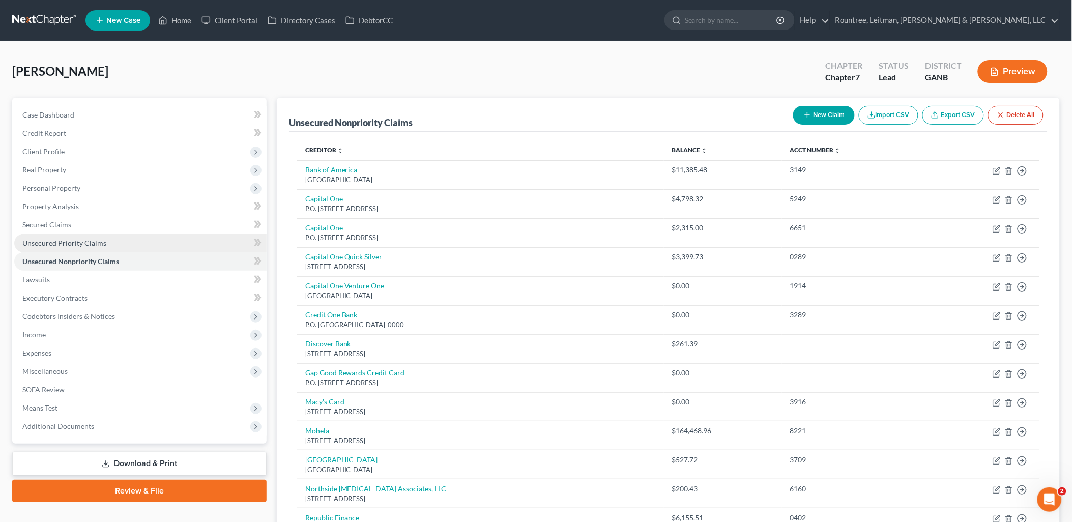
click at [140, 243] on link "Unsecured Priority Claims" at bounding box center [140, 243] width 252 height 18
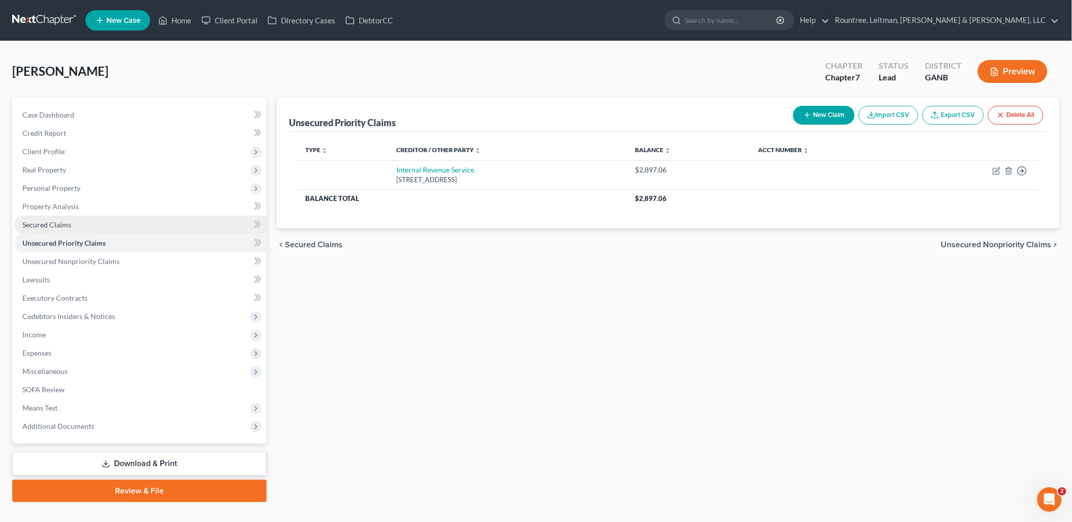
click at [136, 229] on link "Secured Claims" at bounding box center [140, 225] width 252 height 18
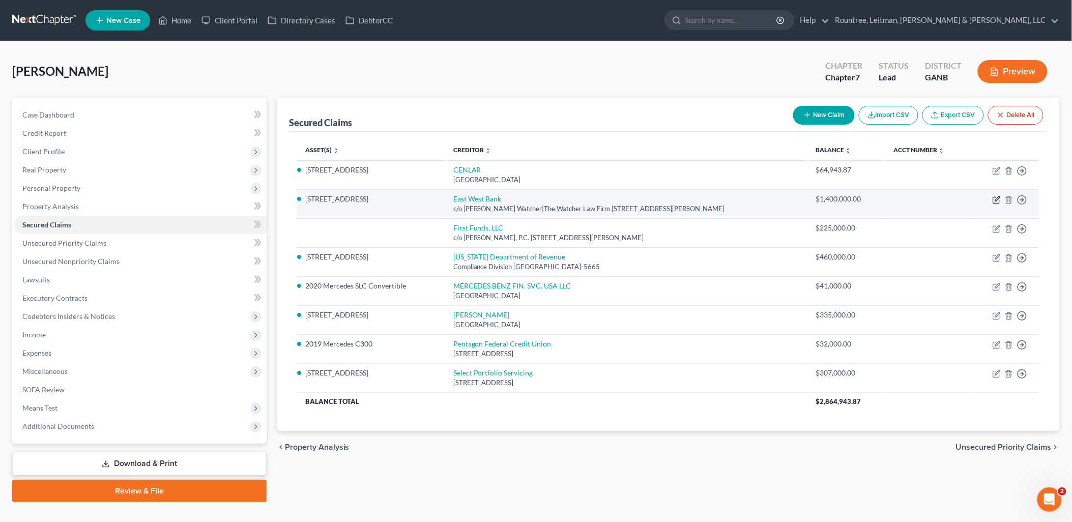
click at [993, 199] on icon "button" at bounding box center [996, 200] width 8 height 8
select select "10"
select select "3"
select select "0"
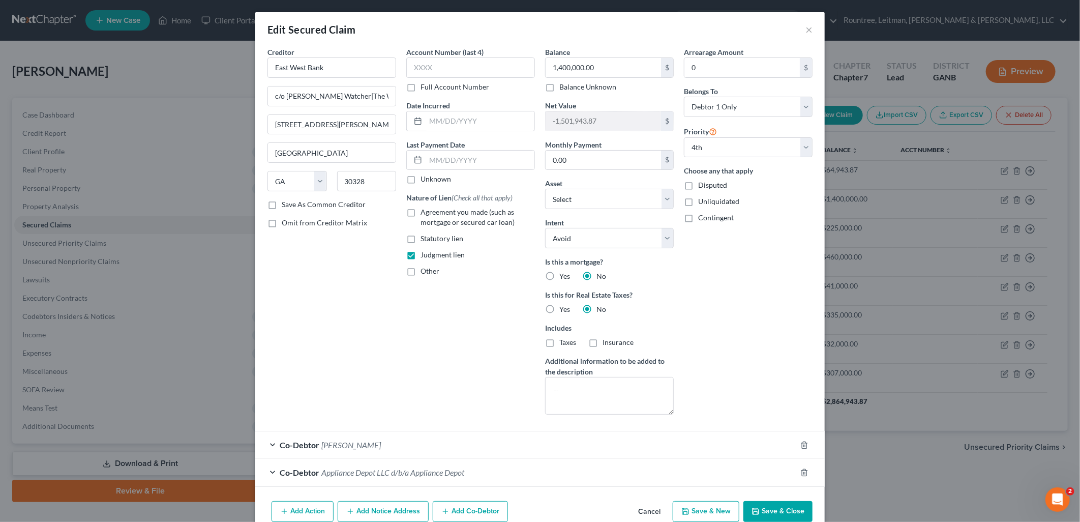
click at [698, 184] on label "Disputed" at bounding box center [712, 185] width 29 height 10
click at [702, 184] on input "Disputed" at bounding box center [705, 183] width 7 height 7
checkbox input "true"
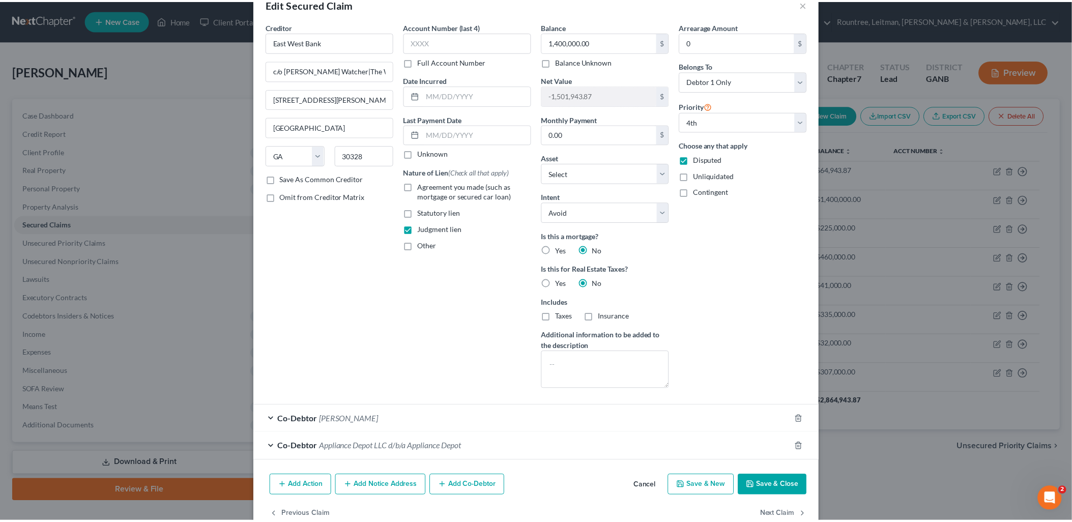
scroll to position [50, 0]
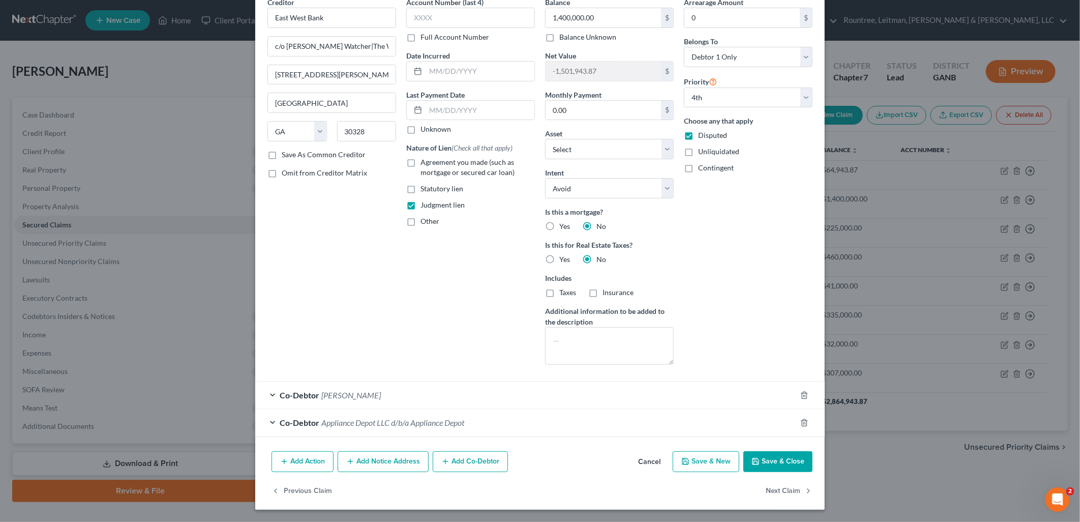
click at [769, 460] on button "Save & Close" at bounding box center [778, 461] width 69 height 21
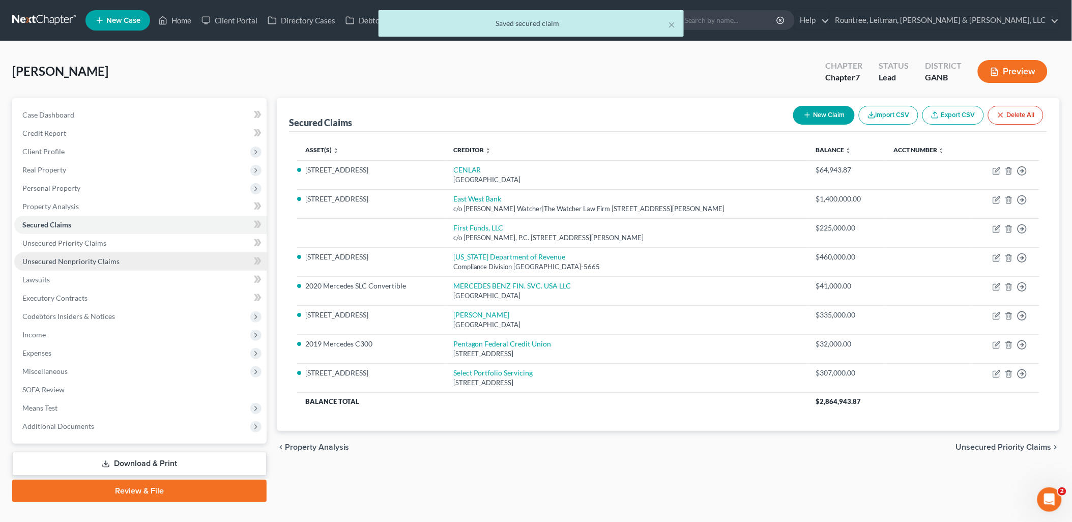
click at [84, 269] on link "Unsecured Nonpriority Claims" at bounding box center [140, 261] width 252 height 18
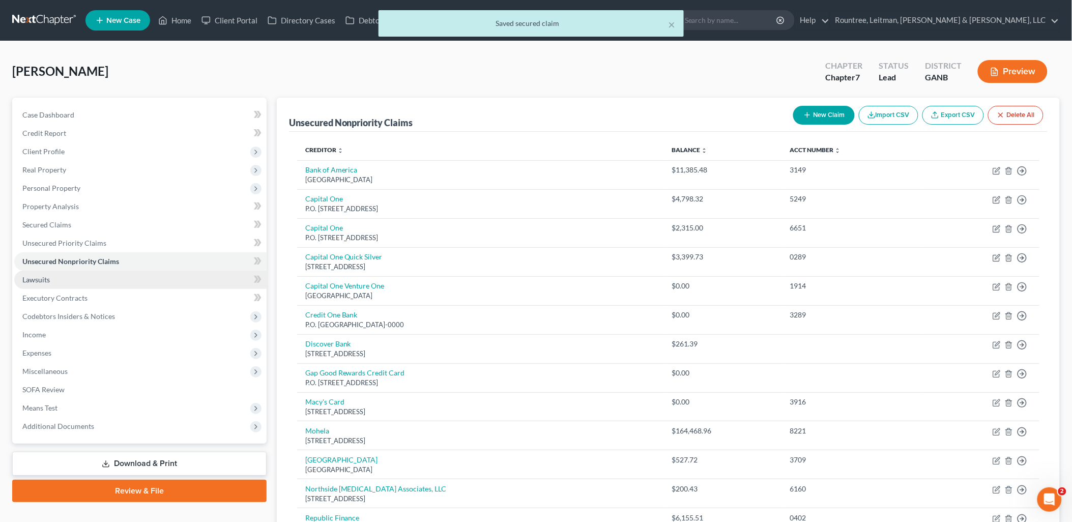
click at [83, 278] on link "Lawsuits" at bounding box center [140, 280] width 252 height 18
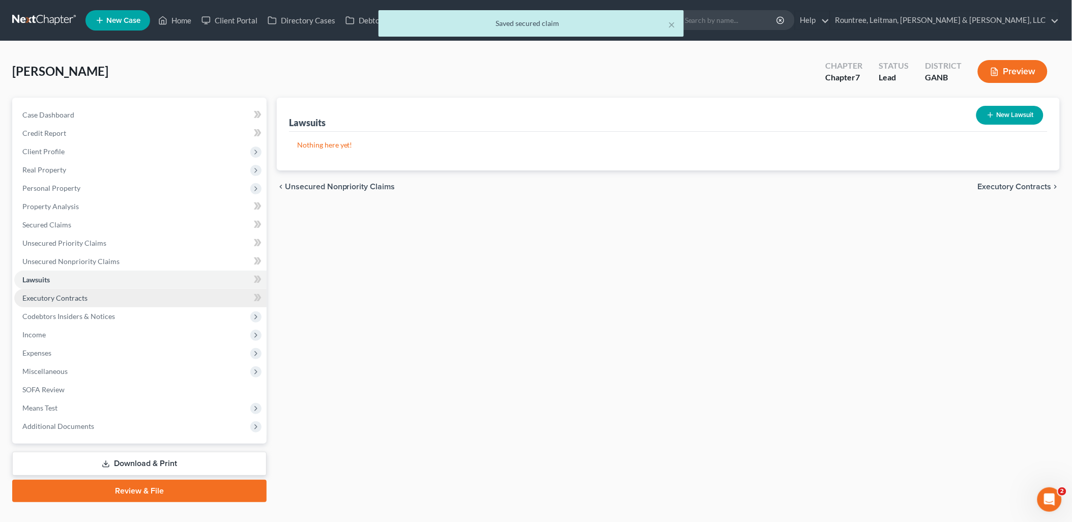
click at [83, 296] on span "Executory Contracts" at bounding box center [54, 297] width 65 height 9
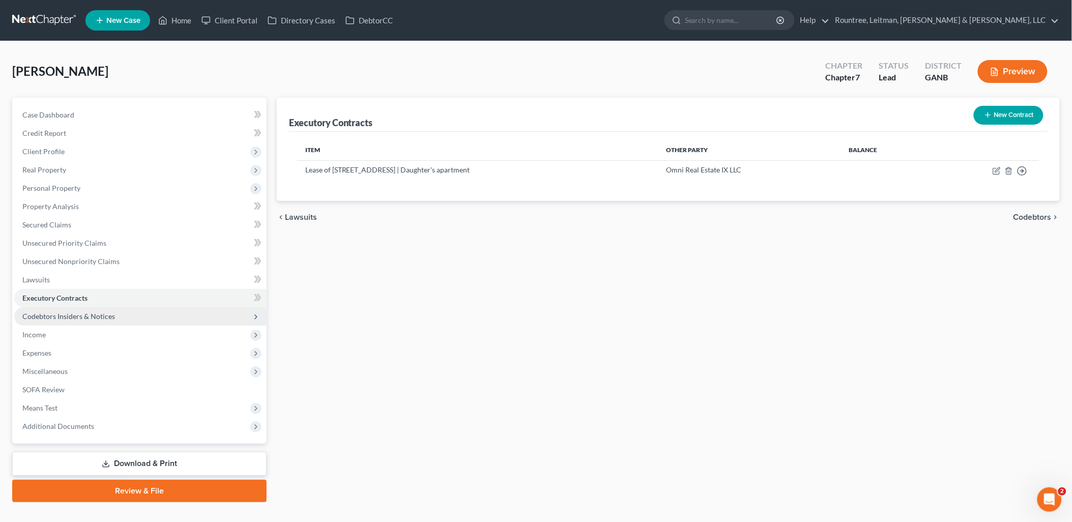
click at [83, 319] on span "Codebtors Insiders & Notices" at bounding box center [140, 316] width 252 height 18
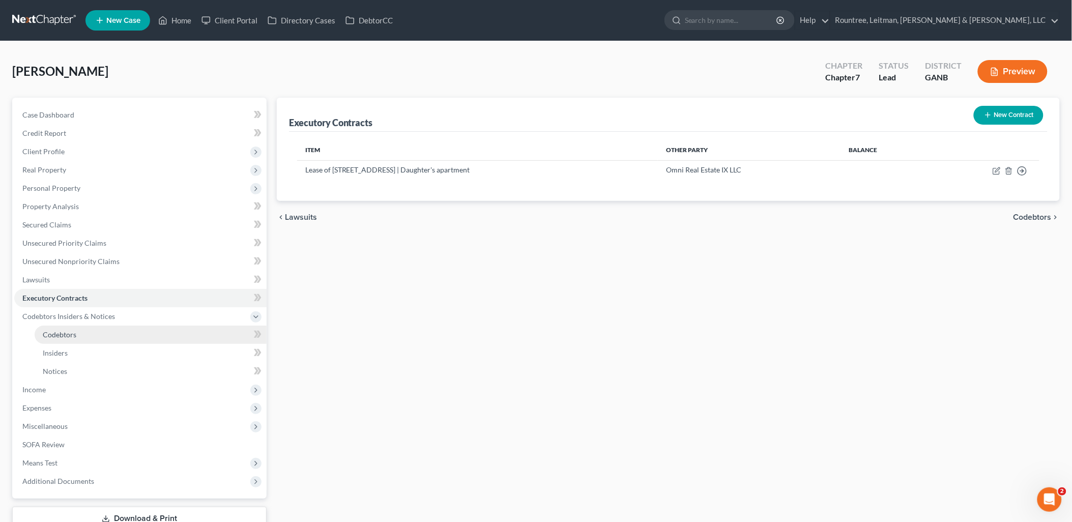
click at [74, 334] on span "Codebtors" at bounding box center [60, 334] width 34 height 9
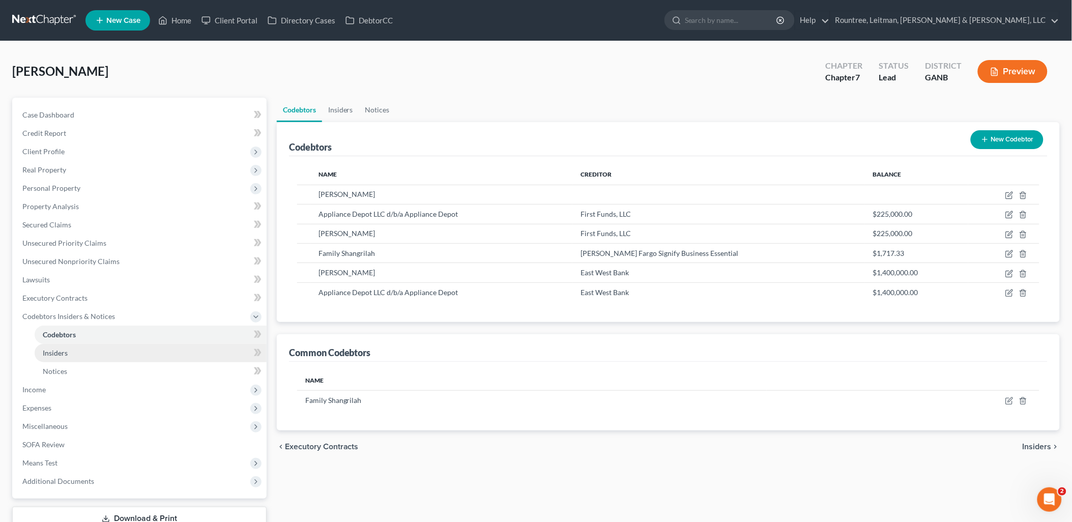
click at [71, 351] on link "Insiders" at bounding box center [151, 353] width 232 height 18
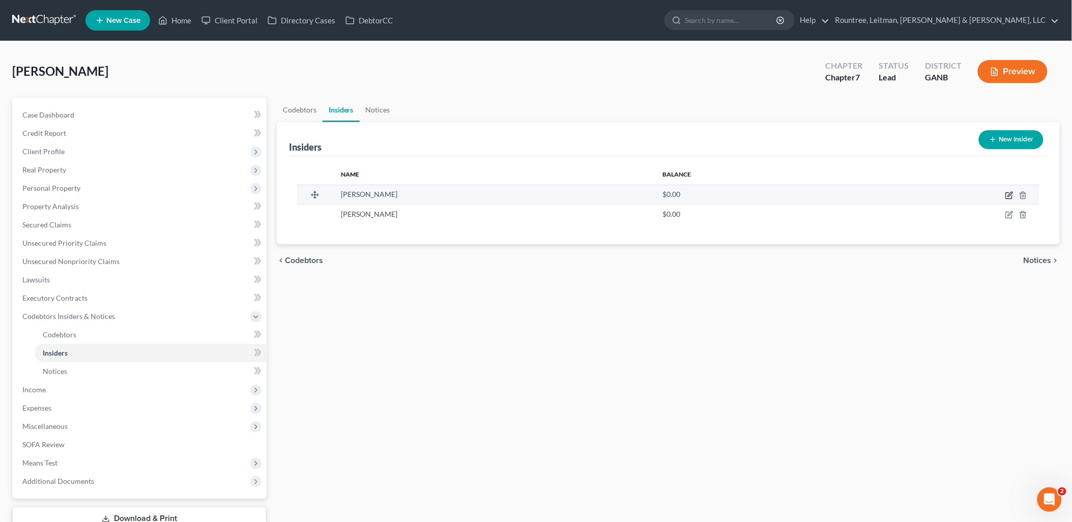
click at [1010, 193] on icon "button" at bounding box center [1010, 194] width 5 height 5
select select "10"
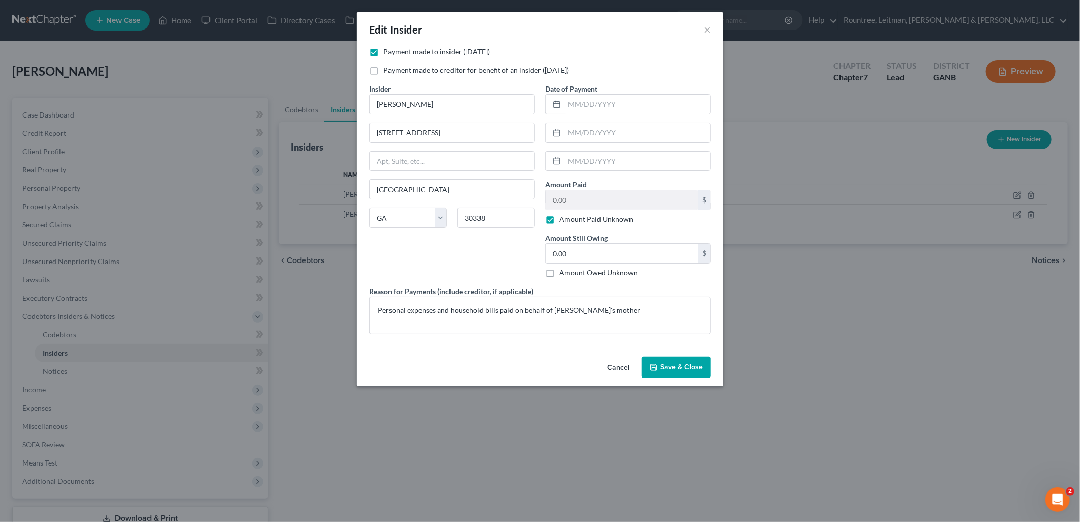
click at [612, 369] on button "Cancel" at bounding box center [618, 368] width 39 height 20
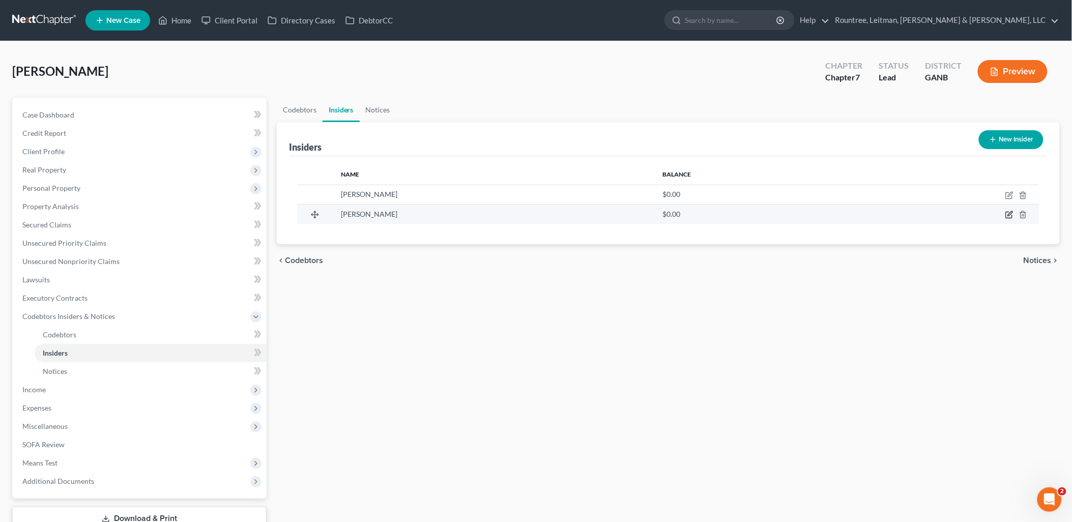
click at [1009, 216] on icon "button" at bounding box center [1009, 215] width 8 height 8
select select "10"
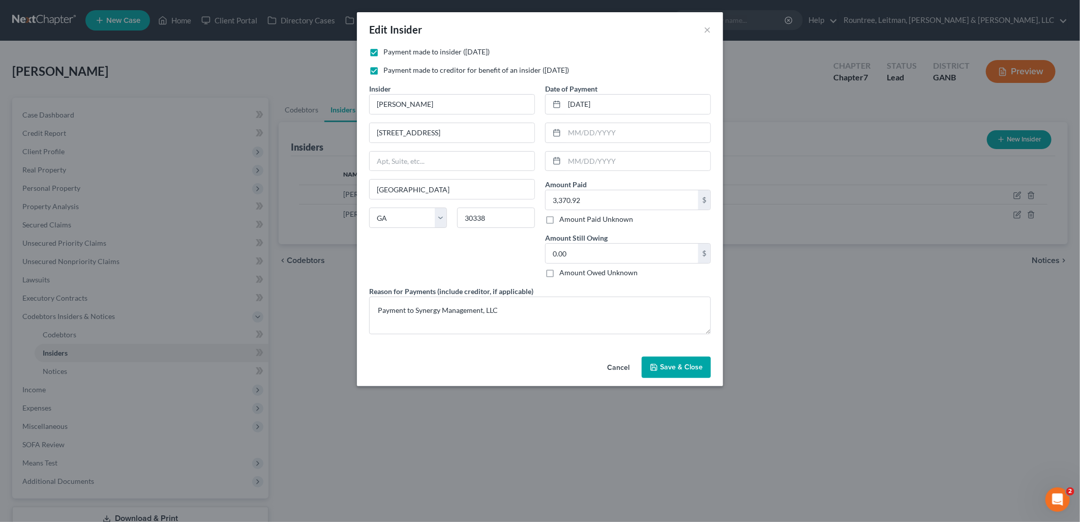
click at [604, 374] on button "Cancel" at bounding box center [618, 368] width 39 height 20
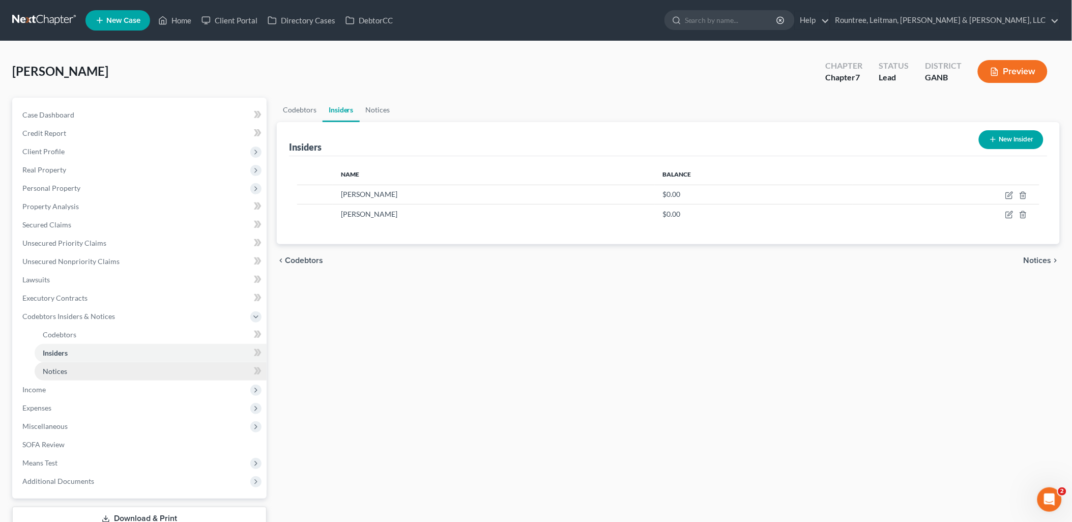
click at [105, 377] on link "Notices" at bounding box center [151, 371] width 232 height 18
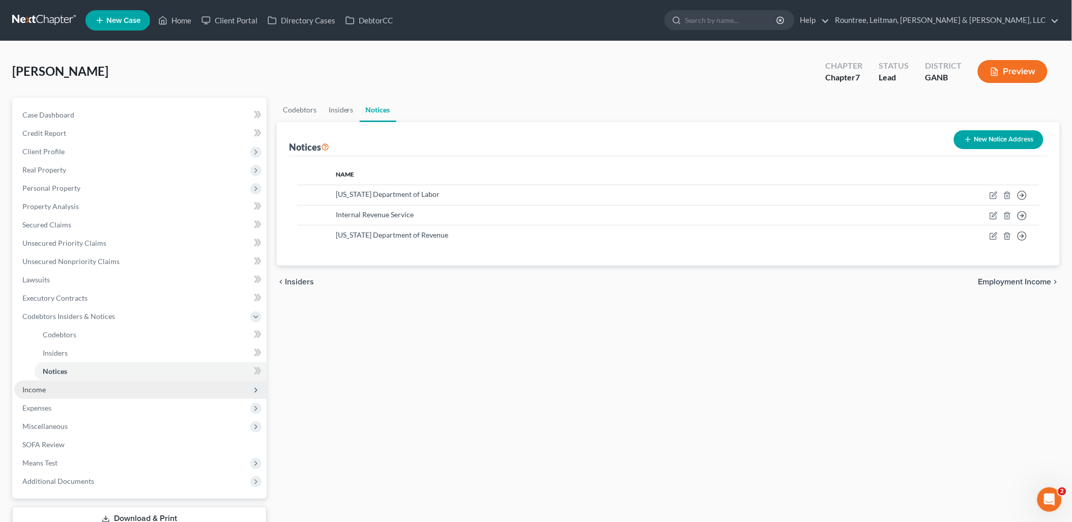
click at [108, 394] on span "Income" at bounding box center [140, 389] width 252 height 18
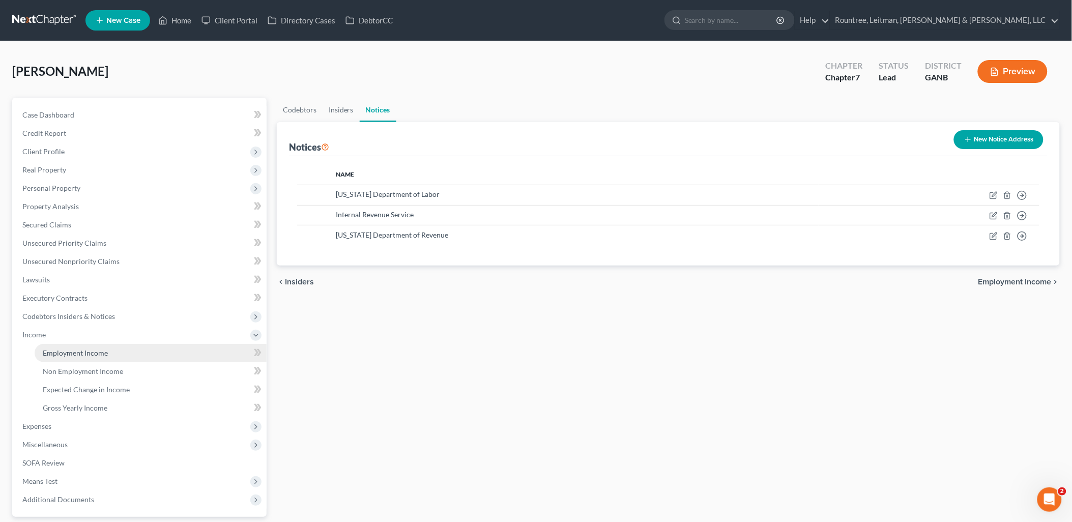
click at [110, 355] on link "Employment Income" at bounding box center [151, 353] width 232 height 18
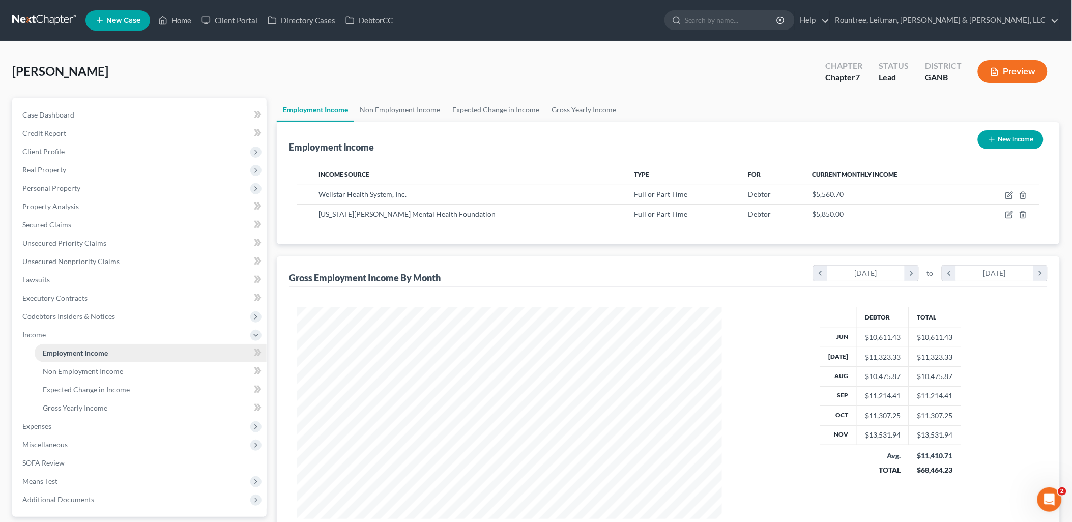
scroll to position [212, 445]
click at [104, 373] on span "Non Employment Income" at bounding box center [83, 371] width 80 height 9
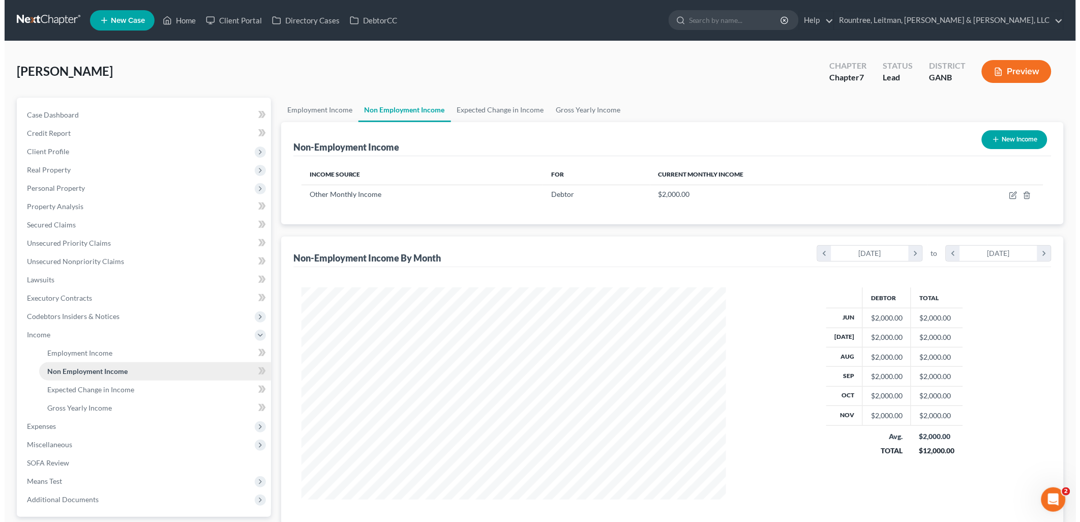
scroll to position [212, 445]
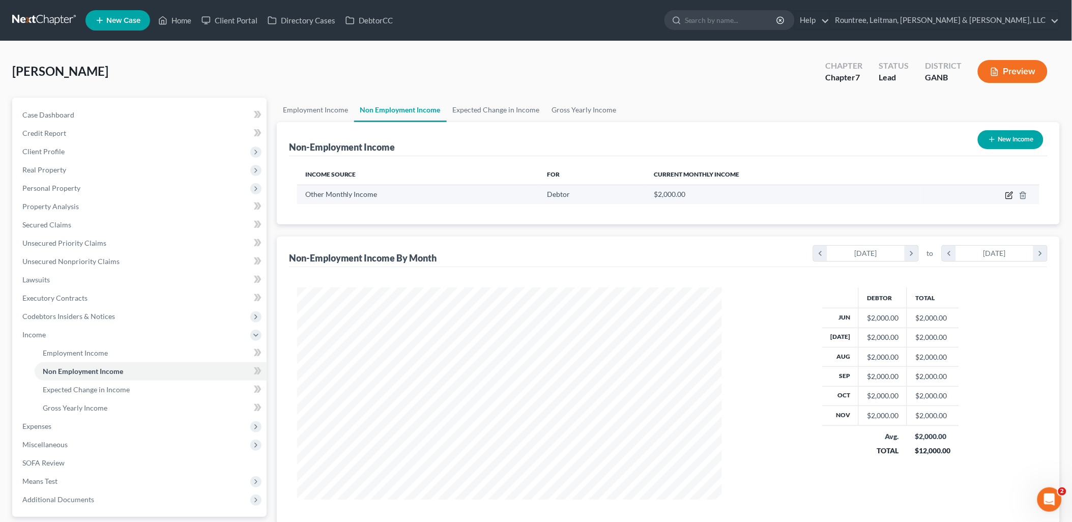
click at [1008, 195] on icon "button" at bounding box center [1009, 195] width 8 height 8
select select "13"
select select "0"
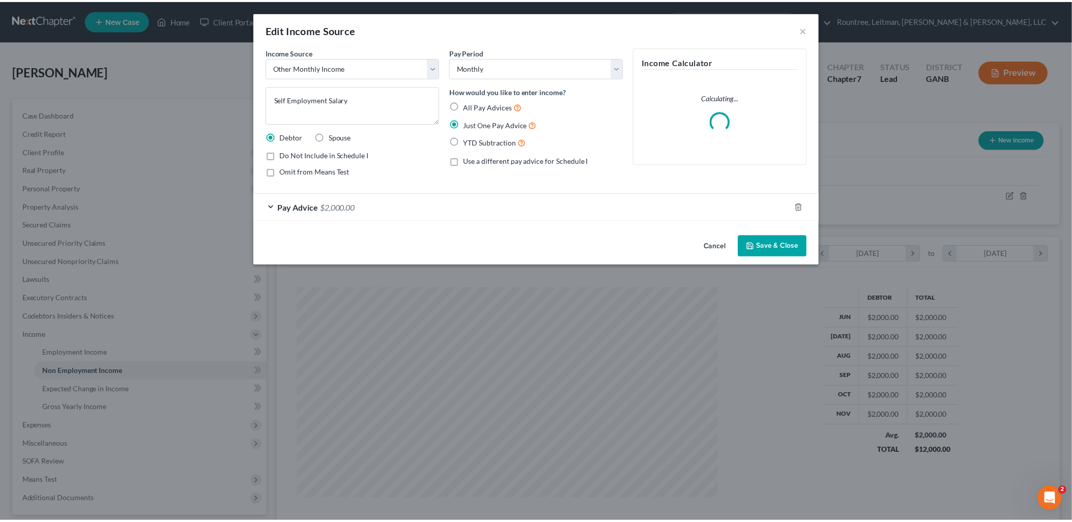
scroll to position [214, 449]
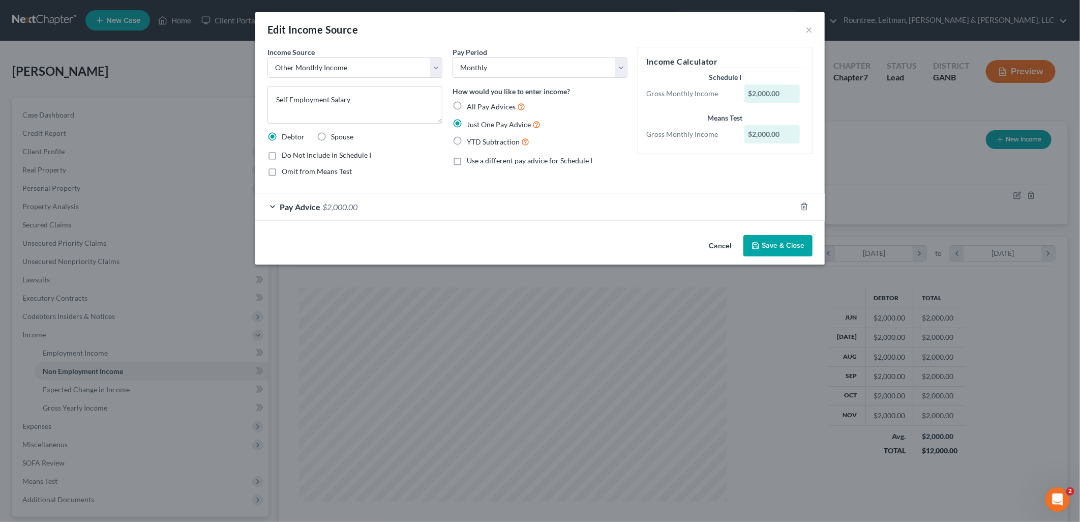
click at [713, 243] on button "Cancel" at bounding box center [720, 246] width 39 height 20
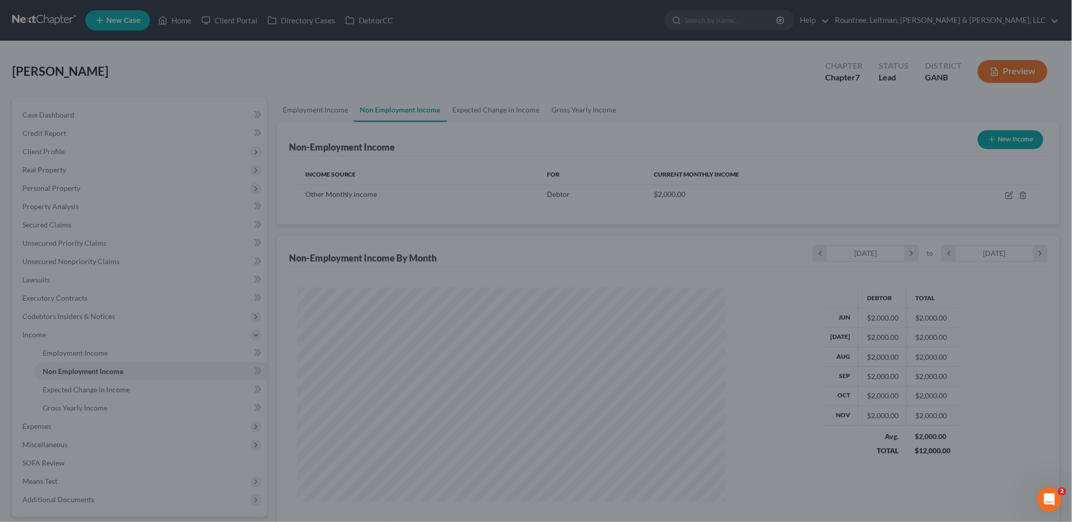
scroll to position [508415, 508182]
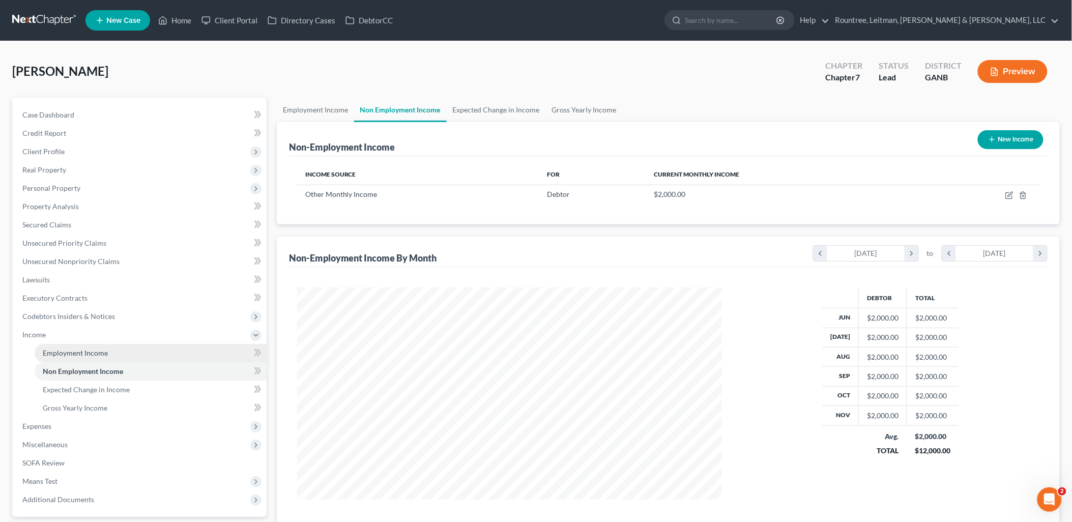
click at [89, 358] on link "Employment Income" at bounding box center [151, 353] width 232 height 18
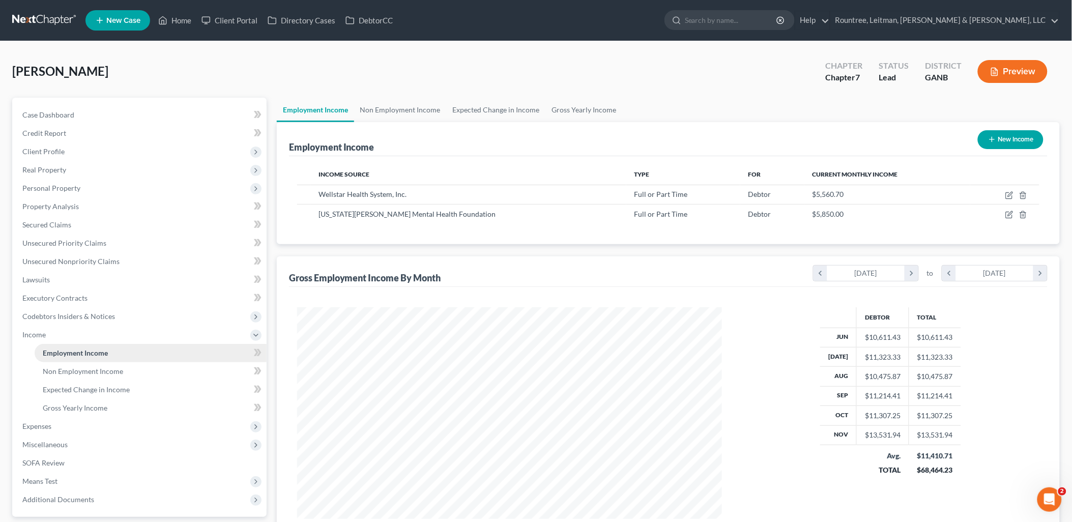
scroll to position [212, 445]
click at [101, 392] on span "Expected Change in Income" at bounding box center [86, 389] width 87 height 9
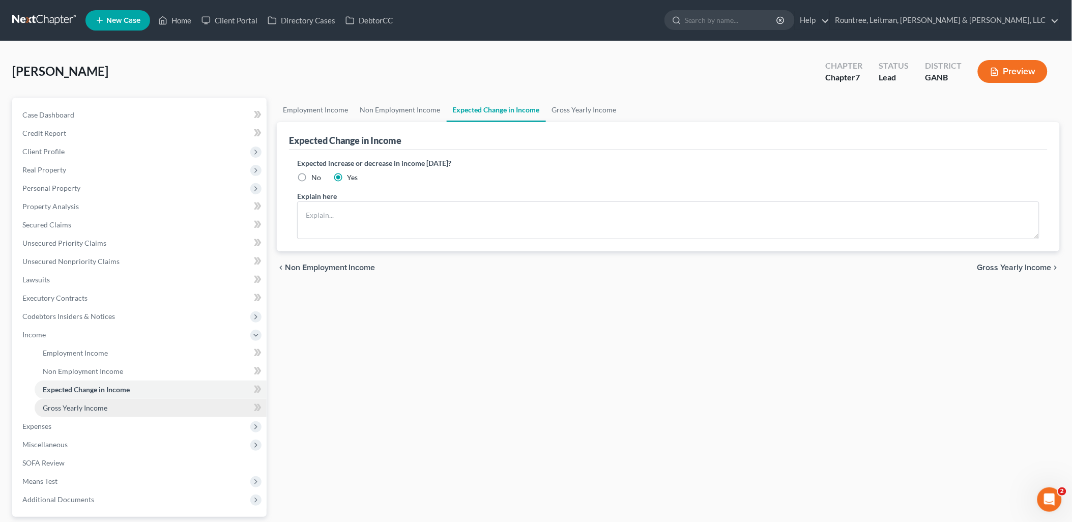
click at [99, 410] on span "Gross Yearly Income" at bounding box center [75, 407] width 65 height 9
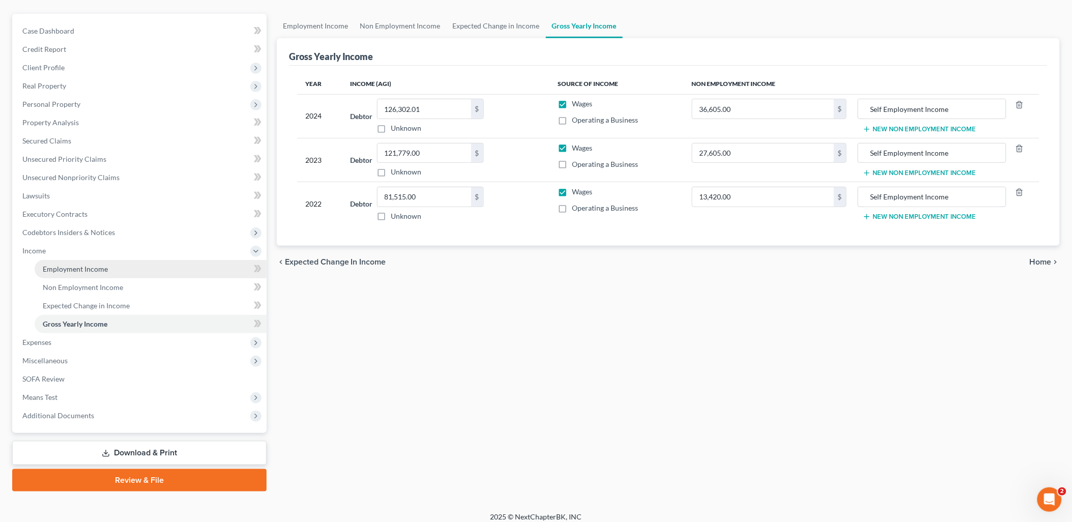
scroll to position [90, 0]
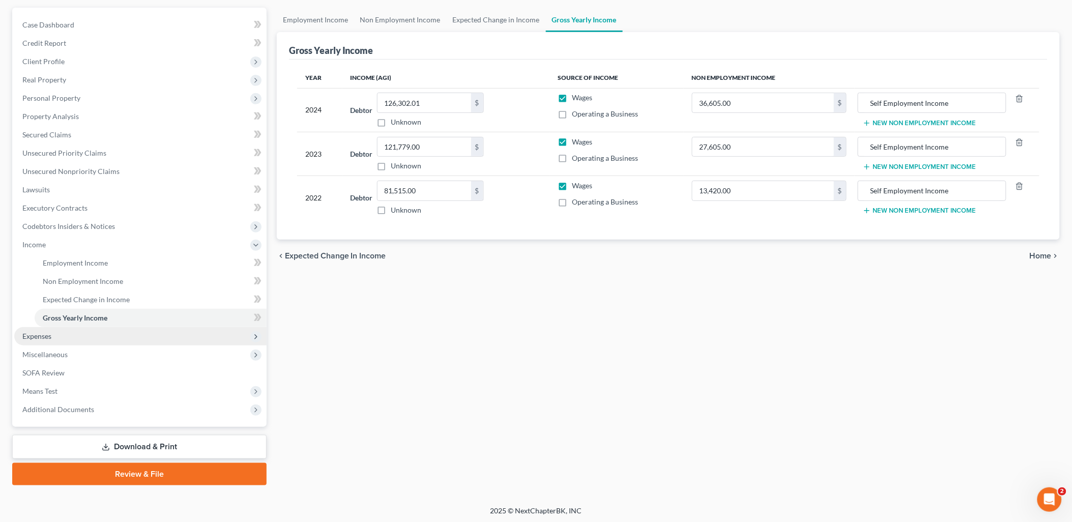
click at [61, 338] on span "Expenses" at bounding box center [140, 336] width 252 height 18
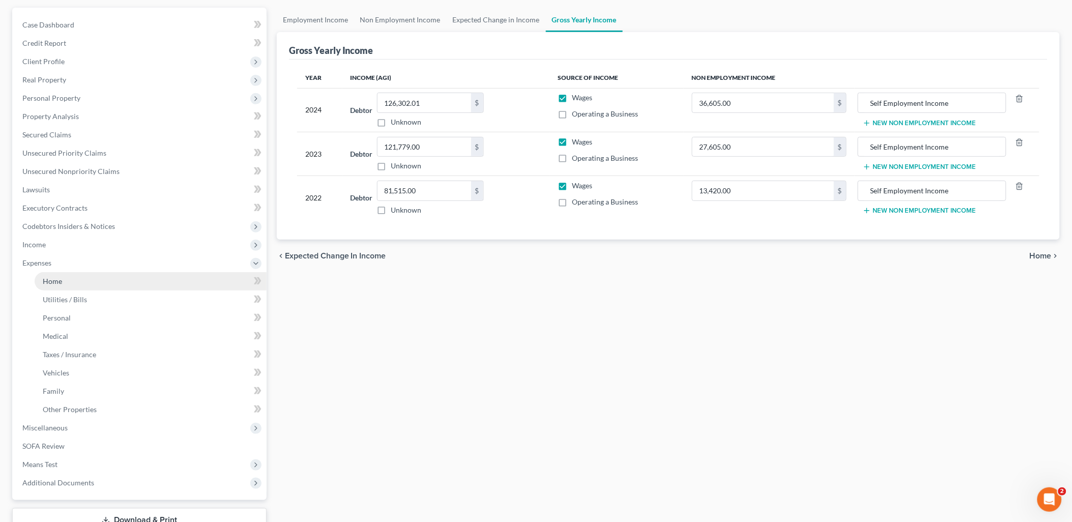
click at [70, 279] on link "Home" at bounding box center [151, 281] width 232 height 18
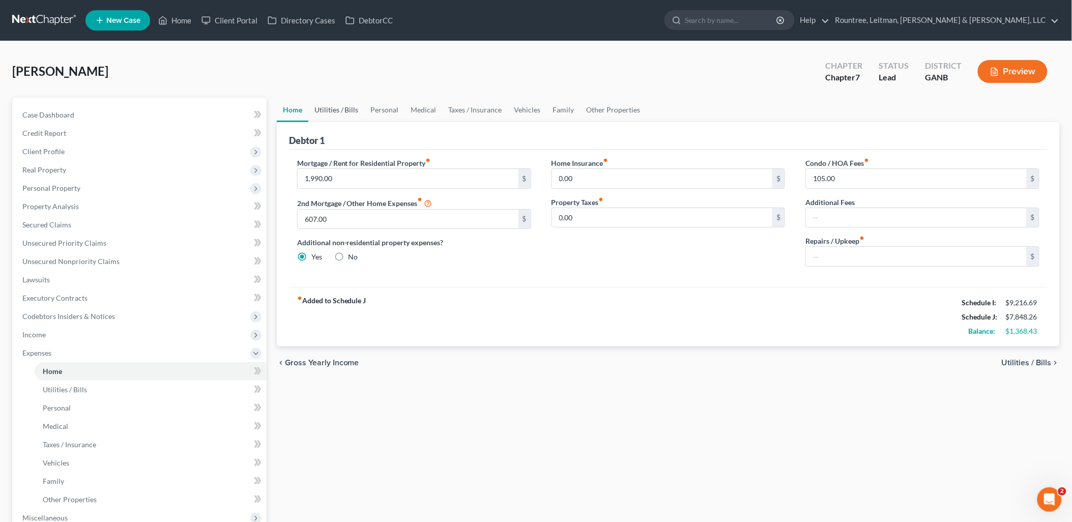
click at [339, 105] on link "Utilities / Bills" at bounding box center [336, 110] width 56 height 24
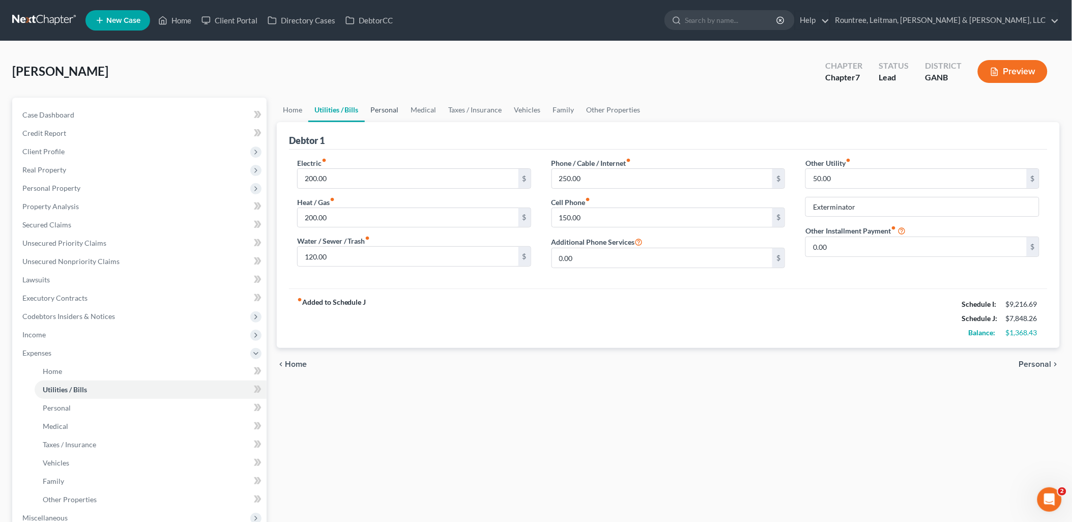
click at [392, 111] on link "Personal" at bounding box center [385, 110] width 40 height 24
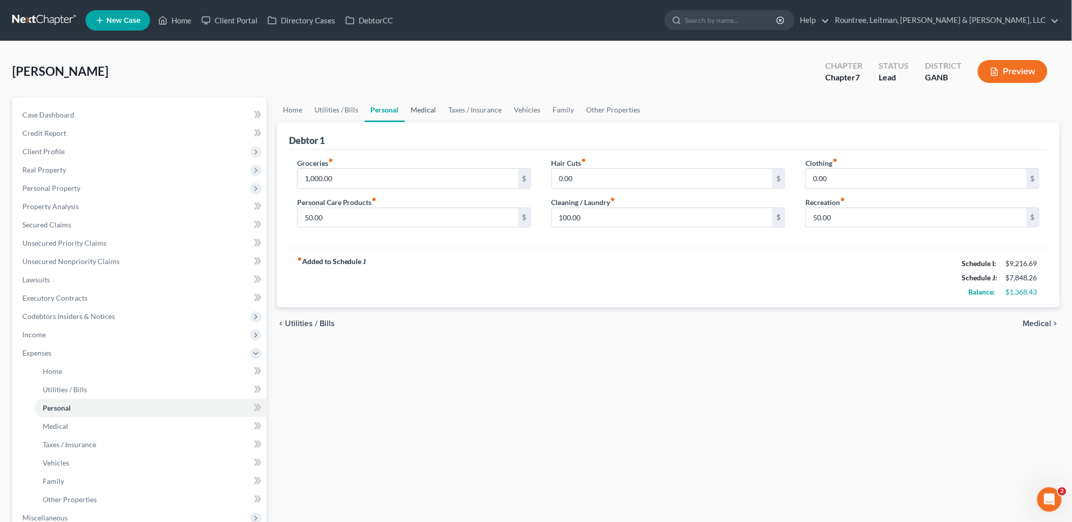
click at [430, 108] on link "Medical" at bounding box center [424, 110] width 38 height 24
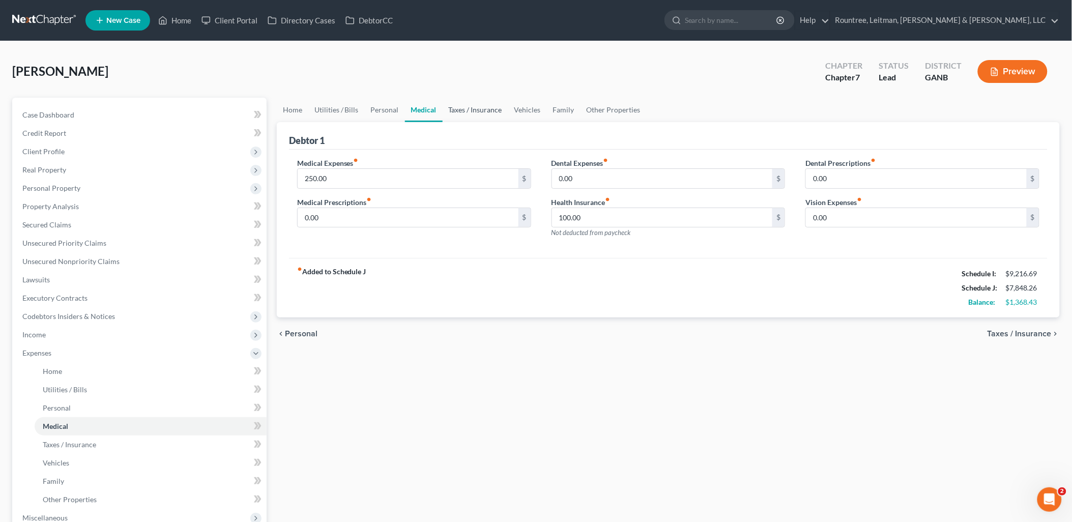
click at [480, 108] on link "Taxes / Insurance" at bounding box center [476, 110] width 66 height 24
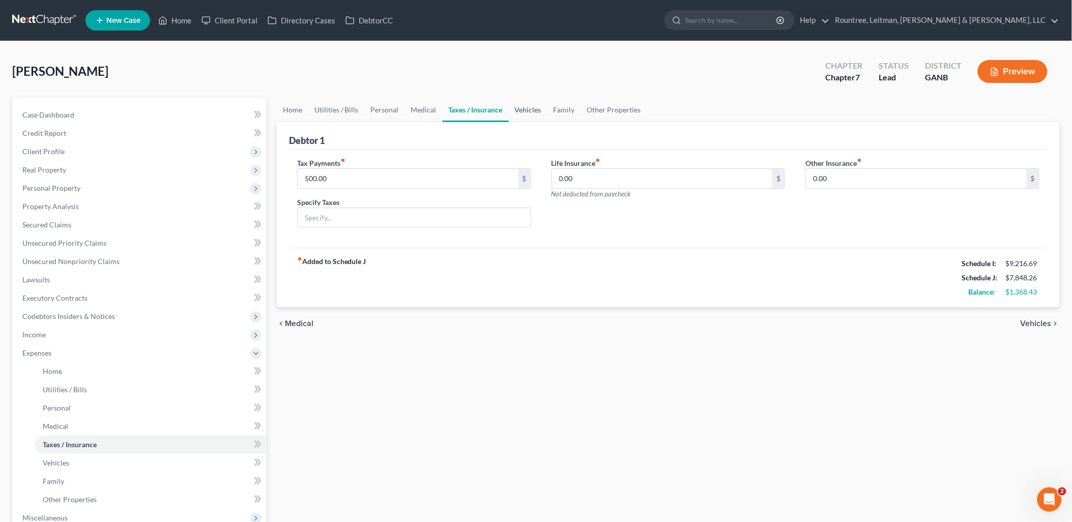
click at [525, 107] on link "Vehicles" at bounding box center [528, 110] width 39 height 24
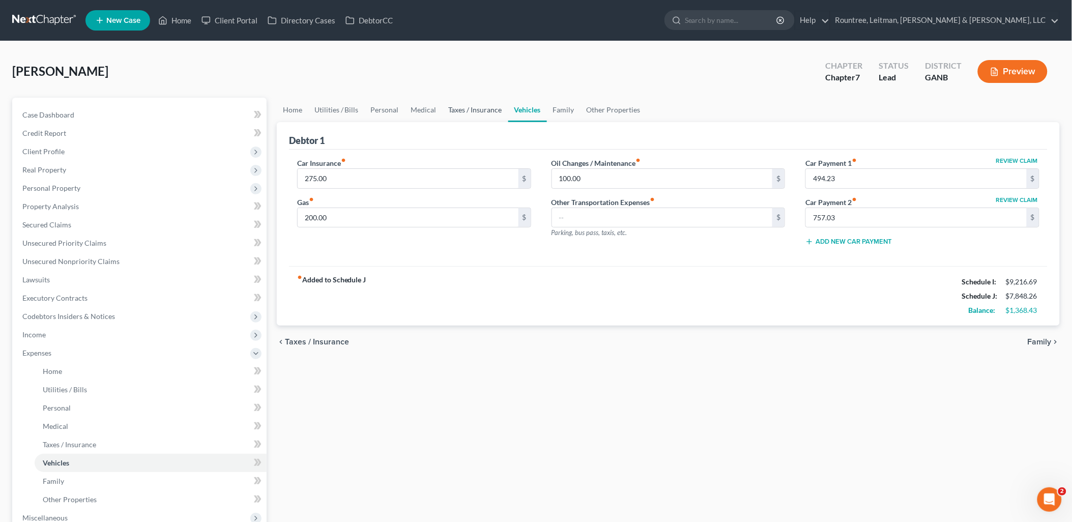
click at [483, 104] on link "Taxes / Insurance" at bounding box center [476, 110] width 66 height 24
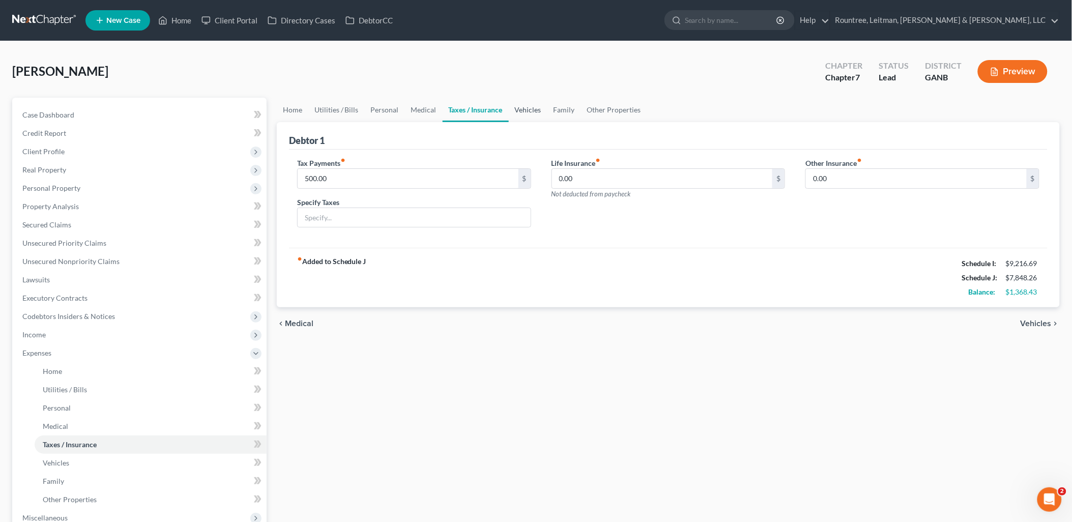
click at [528, 104] on link "Vehicles" at bounding box center [528, 110] width 39 height 24
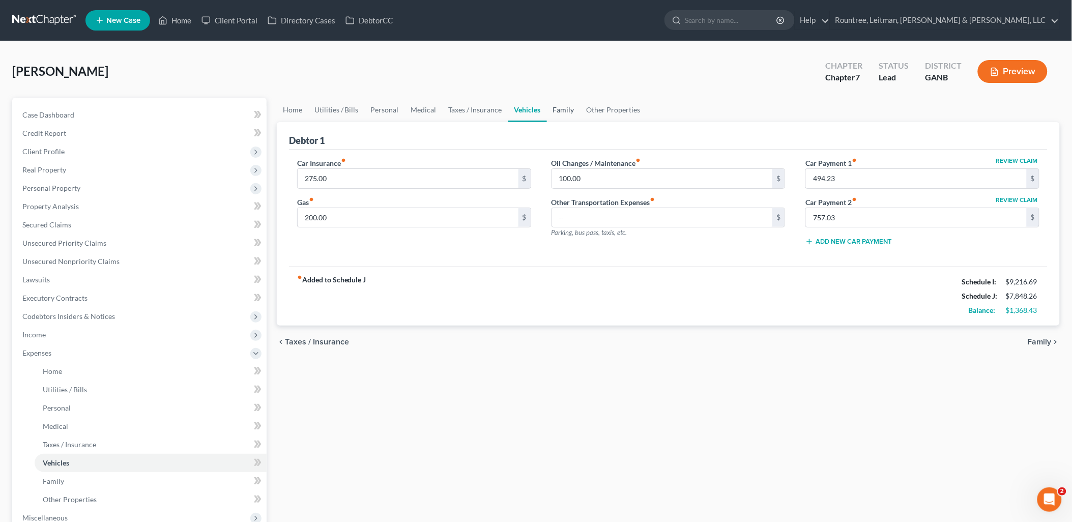
click at [561, 108] on link "Family" at bounding box center [564, 110] width 34 height 24
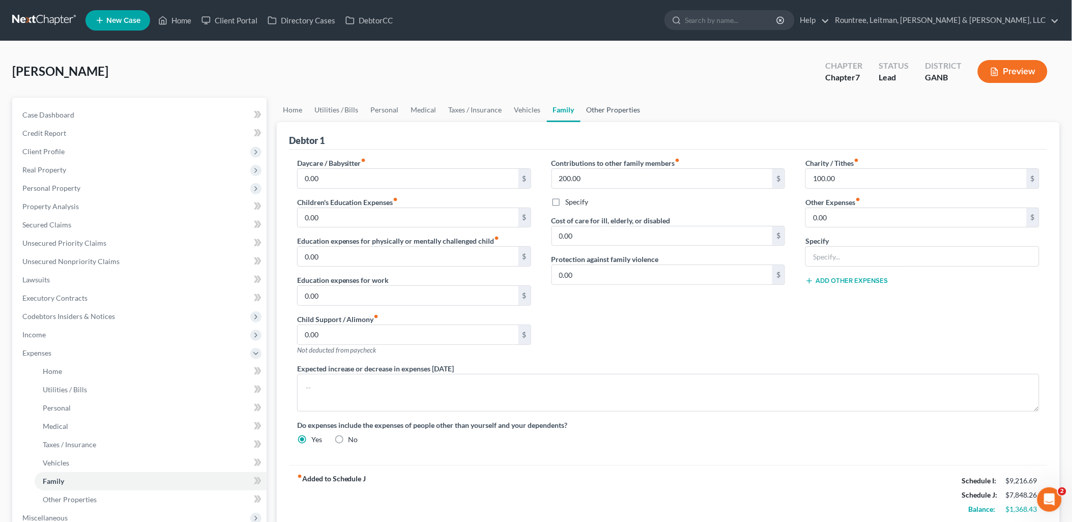
click at [618, 109] on link "Other Properties" at bounding box center [613, 110] width 66 height 24
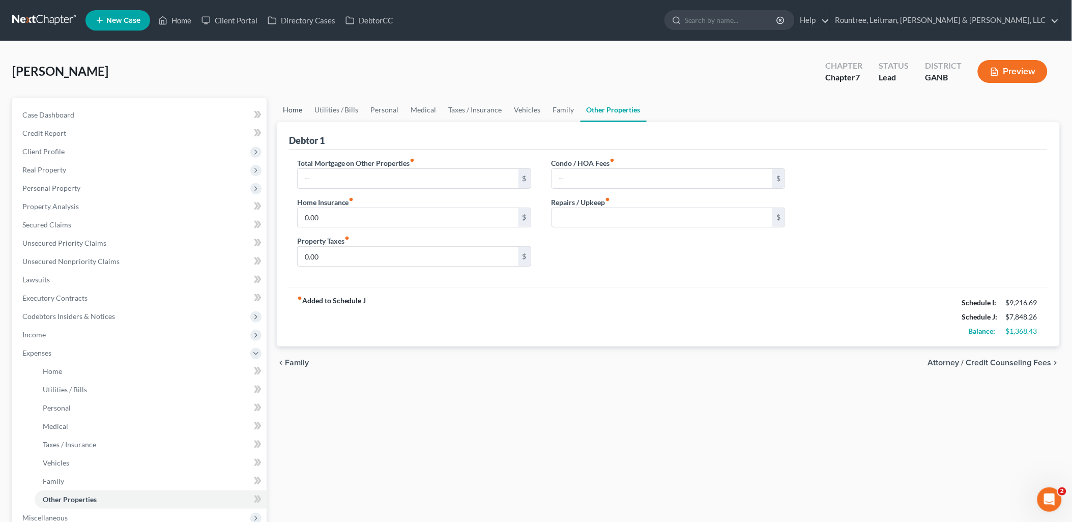
click at [287, 110] on link "Home" at bounding box center [293, 110] width 32 height 24
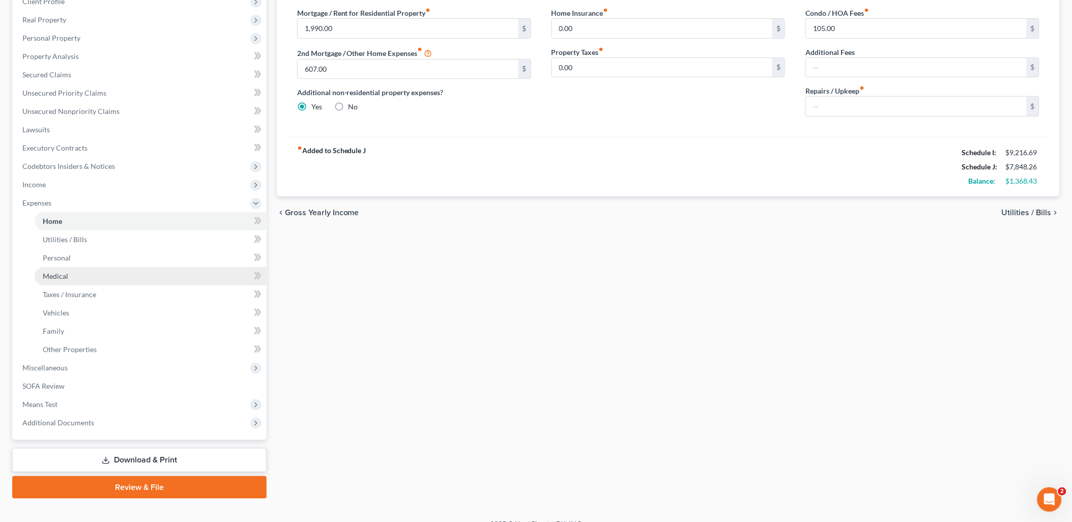
scroll to position [164, 0]
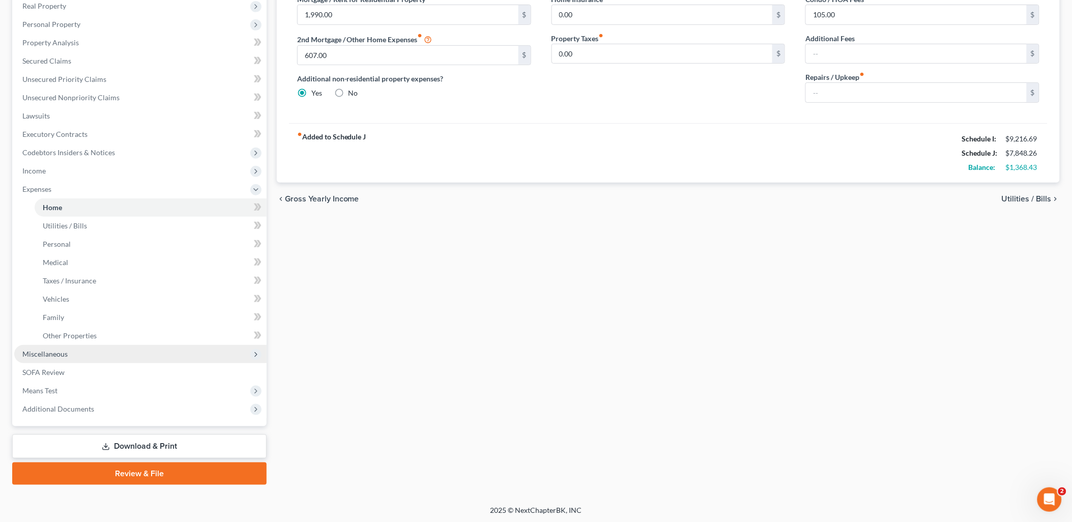
click at [72, 356] on span "Miscellaneous" at bounding box center [140, 354] width 252 height 18
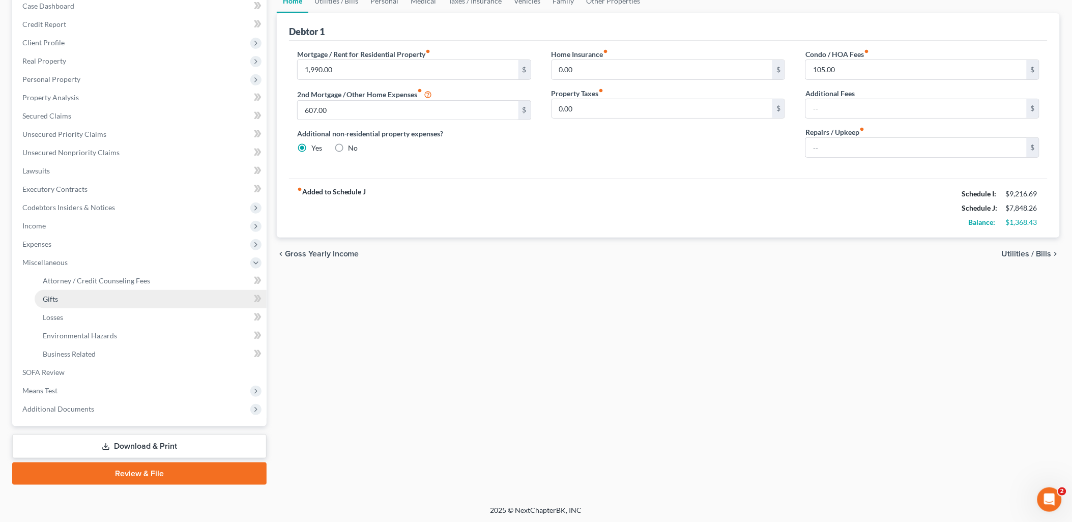
click at [87, 292] on link "Gifts" at bounding box center [151, 299] width 232 height 18
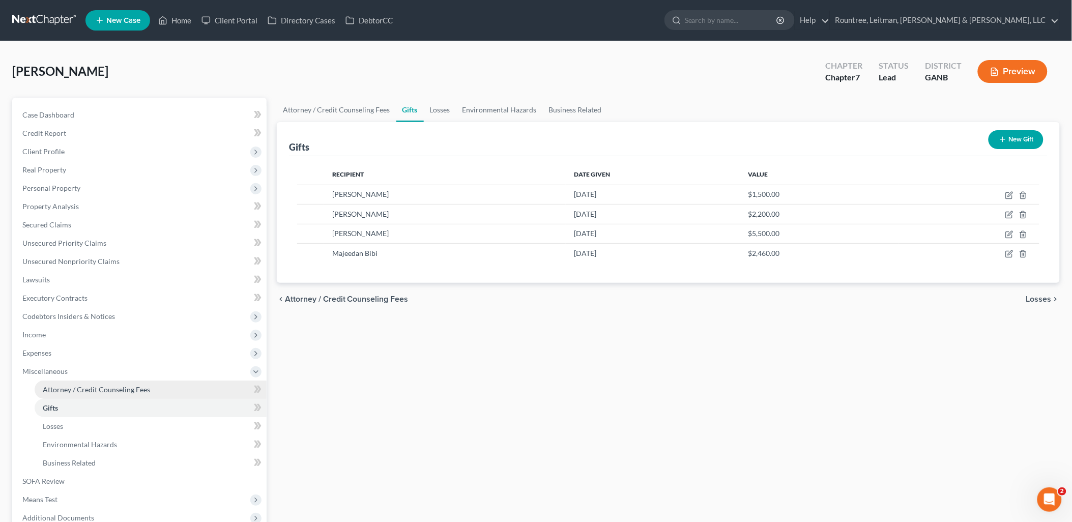
click at [87, 386] on span "Attorney / Credit Counseling Fees" at bounding box center [96, 389] width 107 height 9
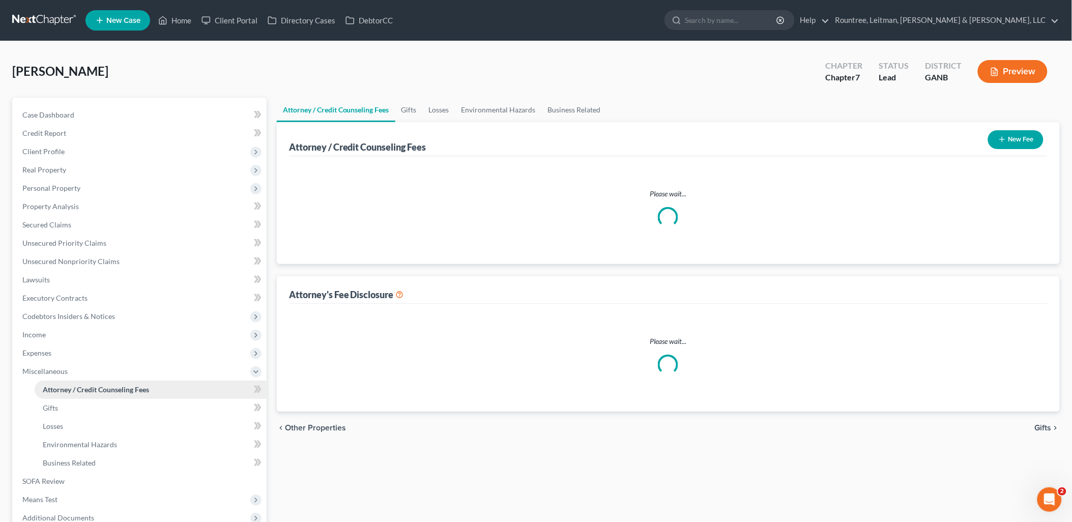
select select "2"
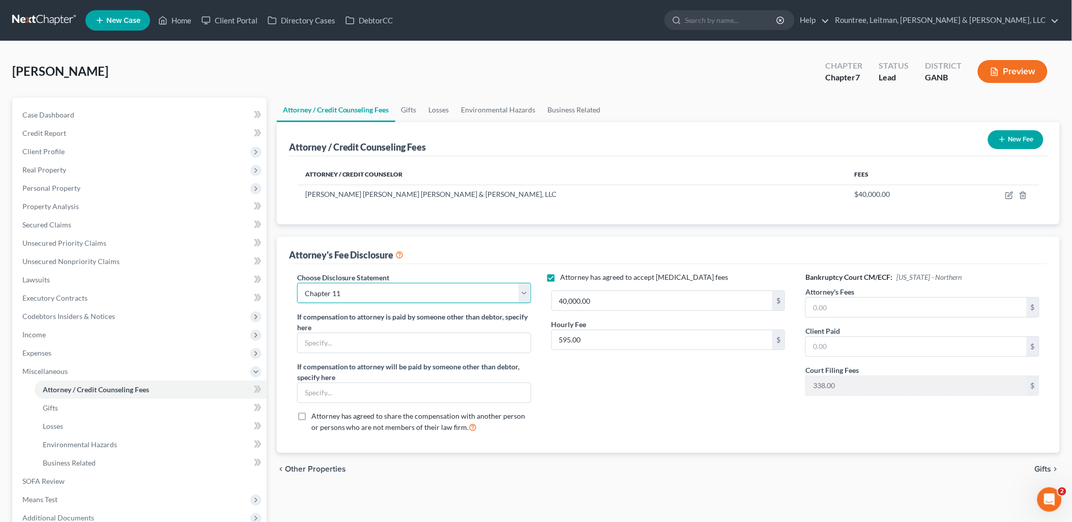
click at [346, 299] on select "Select Star Chain Chapter 13 - Hourly Chapter 11 Chapter 13 Disclosure Statemen…" at bounding box center [414, 293] width 234 height 20
click at [693, 393] on div "Attorney has agreed to accept [MEDICAL_DATA] fees 40,000.00 $ Hourly Fee 595.00…" at bounding box center [668, 356] width 254 height 168
